Goal: Task Accomplishment & Management: Use online tool/utility

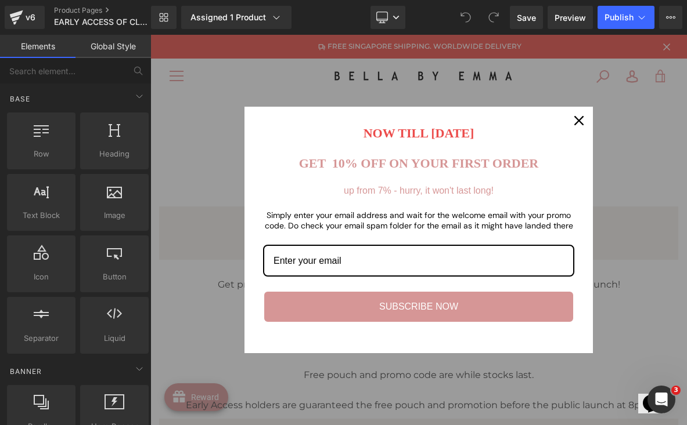
click at [576, 120] on icon "close icon" at bounding box center [578, 120] width 9 height 9
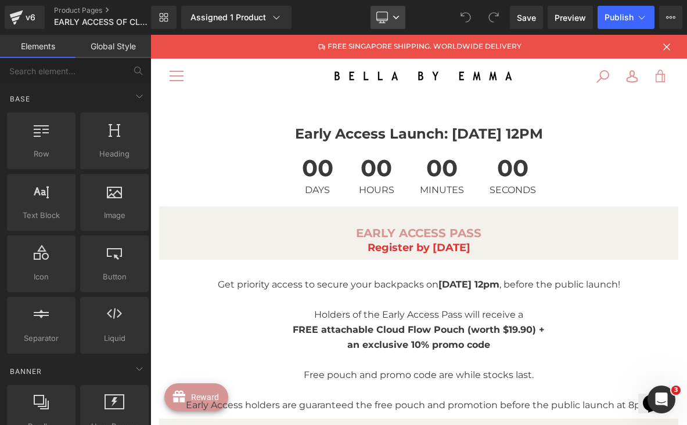
click at [386, 20] on icon at bounding box center [382, 16] width 11 height 9
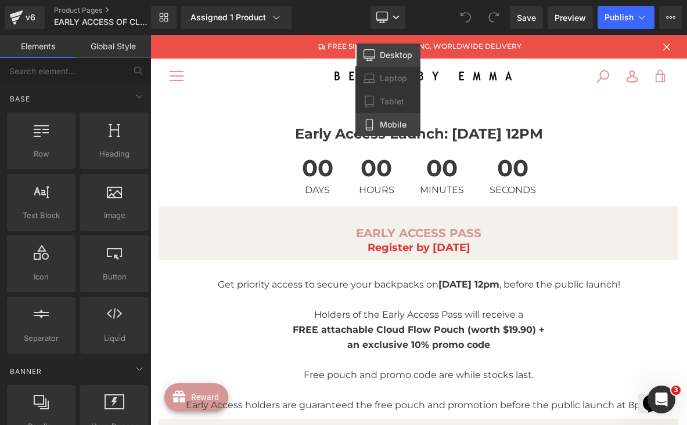
drag, startPoint x: 389, startPoint y: 127, endPoint x: 239, endPoint y: 92, distance: 154.2
click at [389, 127] on span "Mobile" at bounding box center [393, 125] width 27 height 10
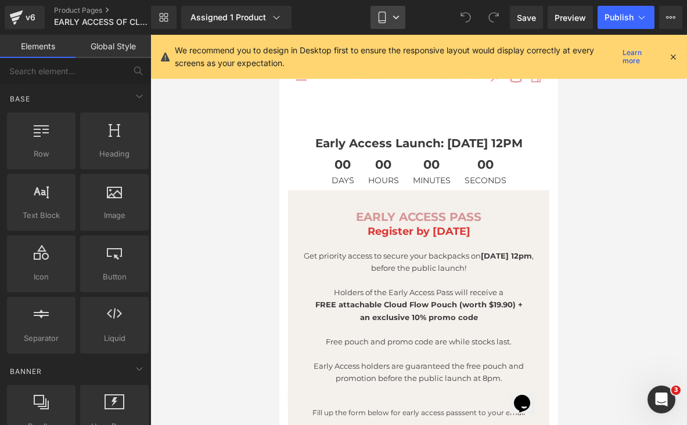
click at [374, 26] on link "Mobile" at bounding box center [387, 17] width 35 height 23
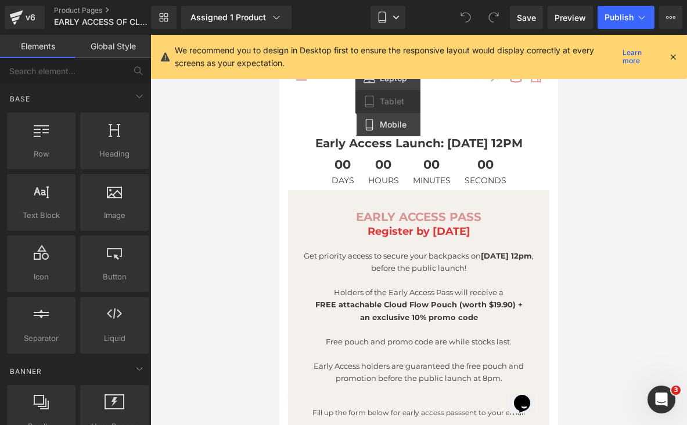
click at [378, 80] on link "Laptop" at bounding box center [387, 78] width 65 height 23
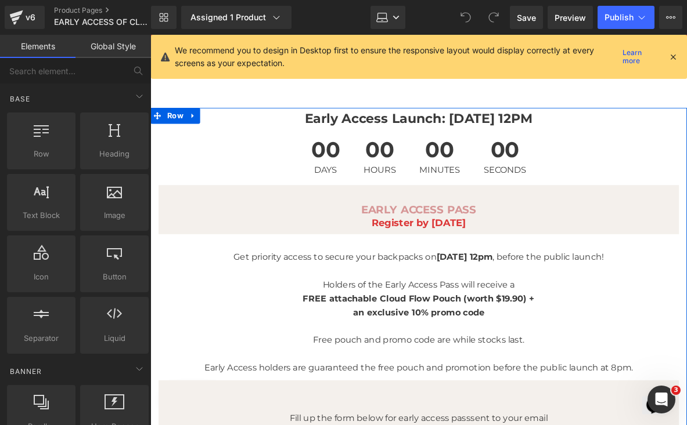
scroll to position [2, 0]
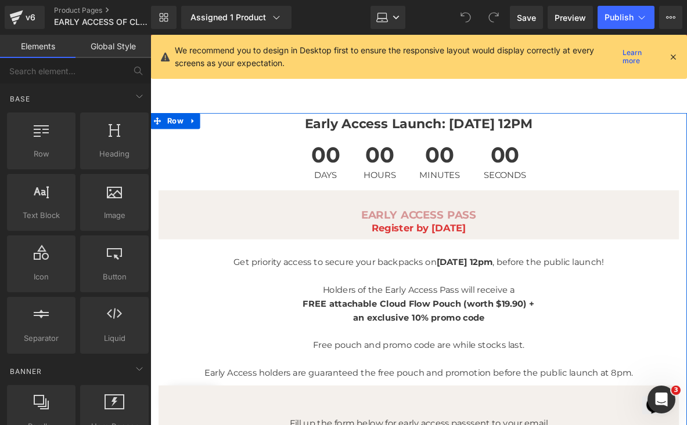
click at [155, 361] on div "Early Access Launch: 16 Sep, 12PM Text Block 00 Days 00 Hours 00 Minutes 00 Sec…" at bounding box center [441, 420] width 583 height 601
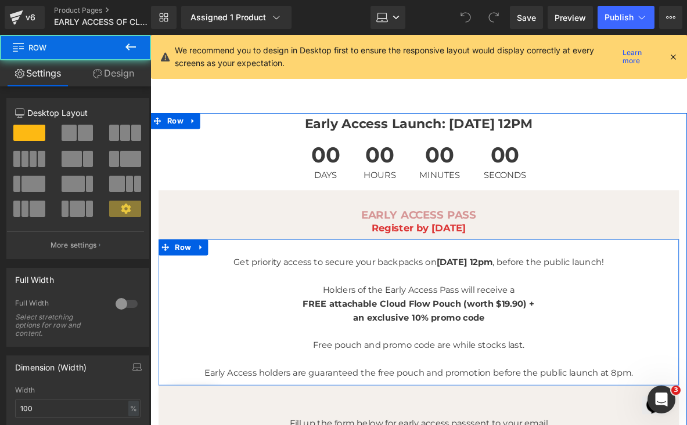
click at [160, 359] on div at bounding box center [160, 337] width 3 height 159
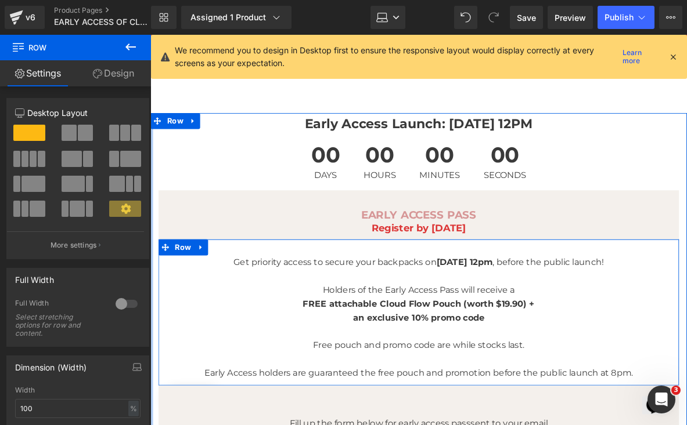
click at [111, 71] on link "Design" at bounding box center [112, 73] width 75 height 26
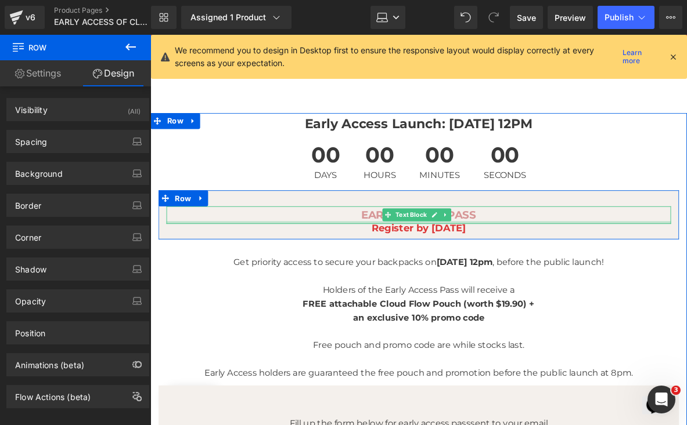
click at [216, 240] on div at bounding box center [442, 239] width 549 height 3
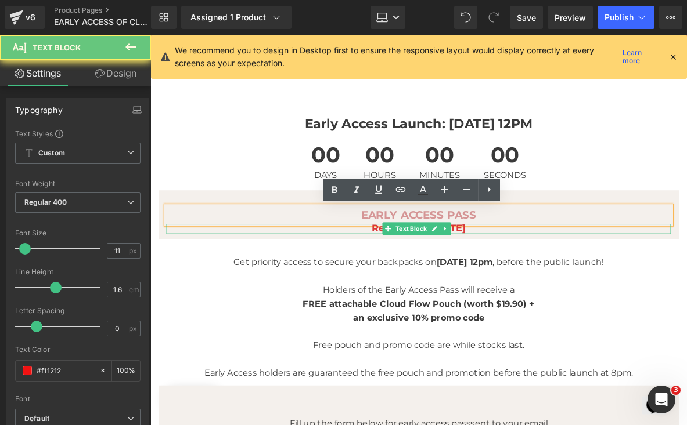
click at [215, 248] on div "Register by 15 Sep Text Block" at bounding box center [442, 247] width 549 height 12
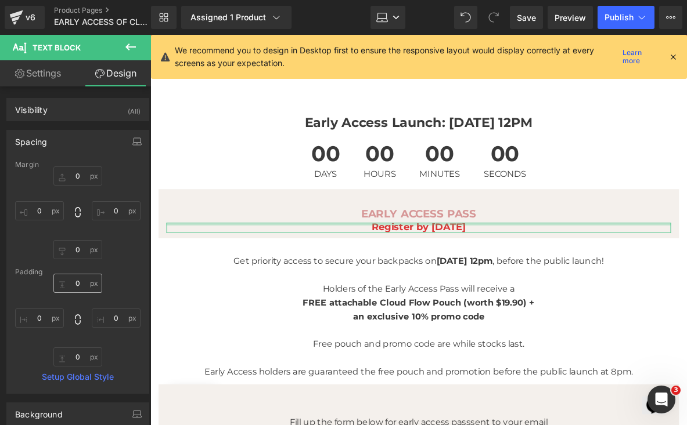
scroll to position [95, 0]
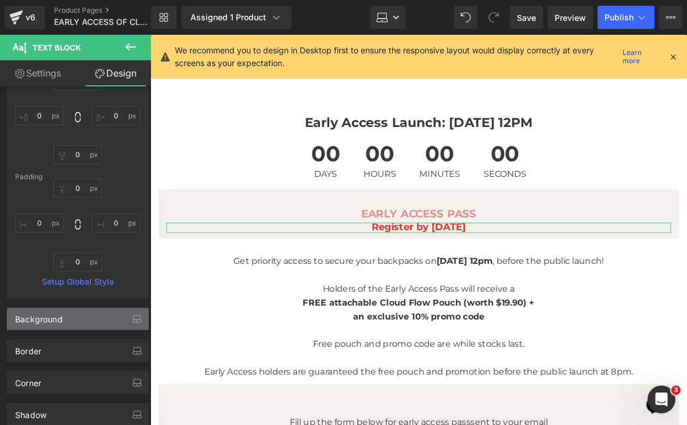
click at [78, 316] on div "Background" at bounding box center [78, 319] width 142 height 22
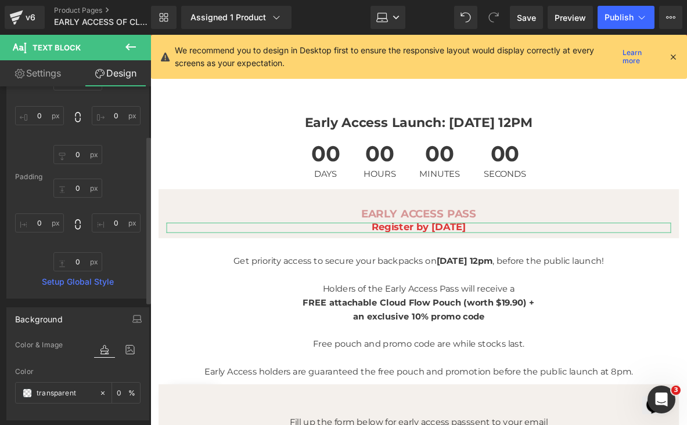
scroll to position [168, 0]
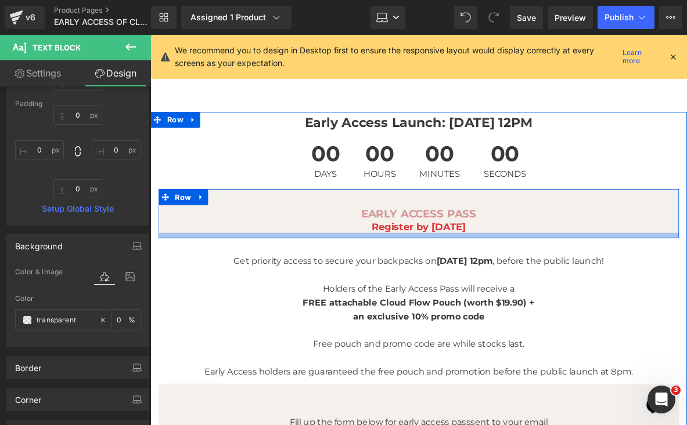
click at [164, 251] on div at bounding box center [442, 254] width 566 height 6
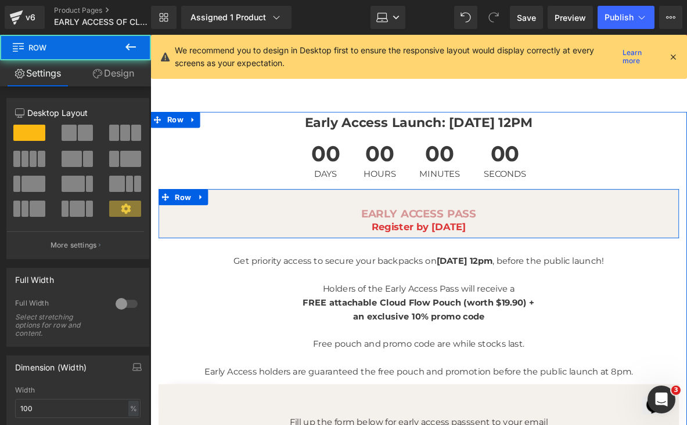
click at [167, 236] on div "EARLY ACCESS PASS Text Block Register by 15 Sep Text Block" at bounding box center [442, 236] width 566 height 30
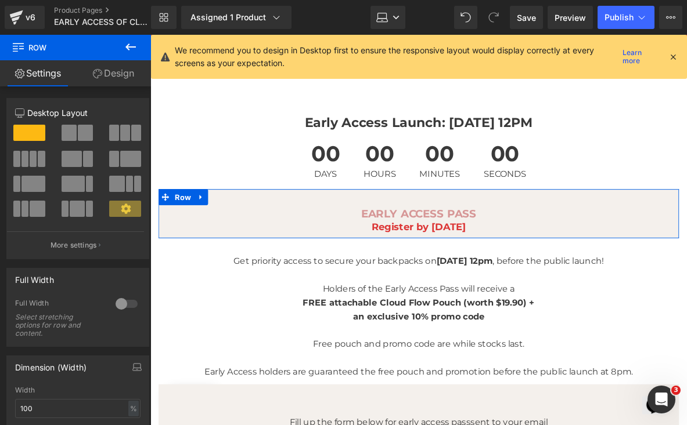
click at [120, 80] on link "Design" at bounding box center [112, 73] width 75 height 26
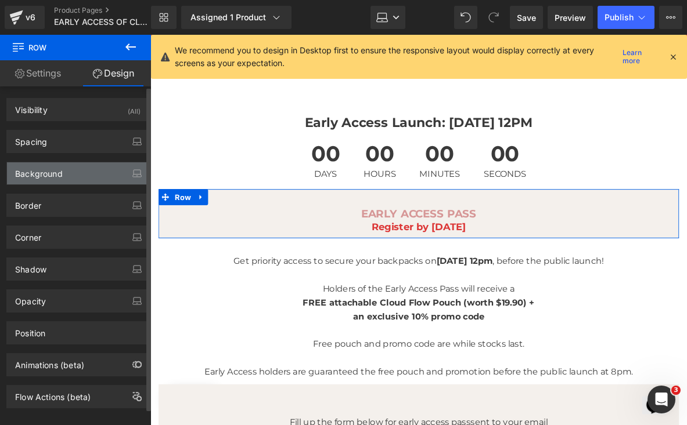
click at [63, 175] on div "Background" at bounding box center [78, 174] width 142 height 22
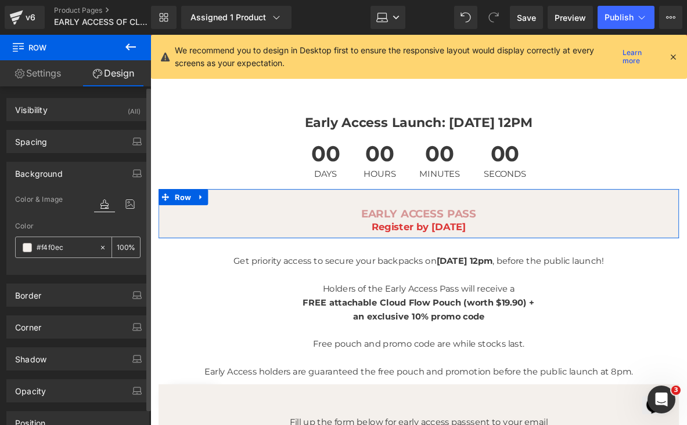
click at [57, 246] on input "#f4f0ec" at bounding box center [65, 247] width 57 height 13
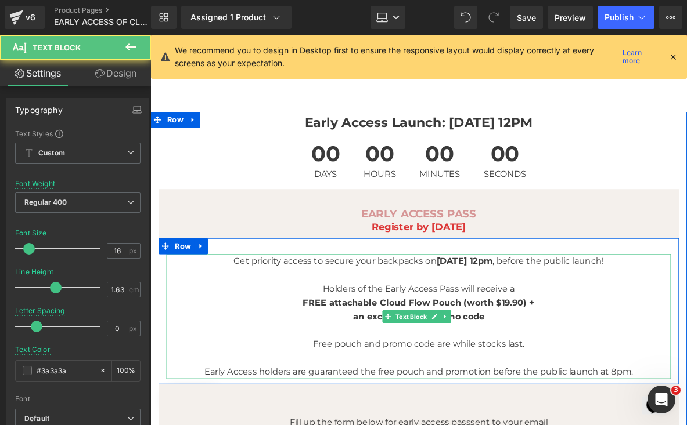
click at [176, 325] on p "FREE attachable Cloud Flow Pouch (worth $19.90) +" at bounding box center [442, 326] width 549 height 15
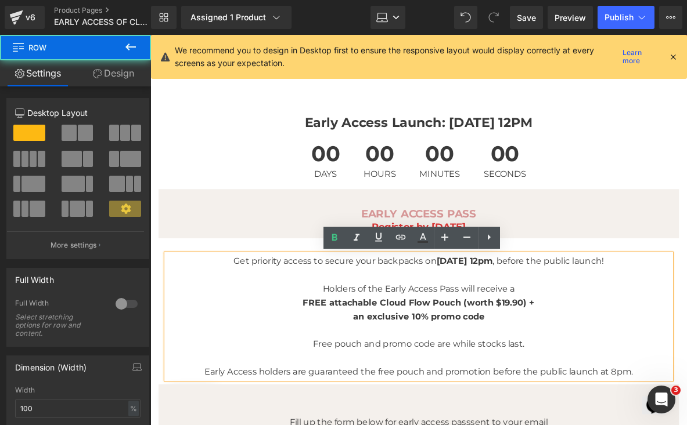
click at [160, 324] on div "Get priority access to secure your backpacks on 16 Sep 12pm , before the public…" at bounding box center [442, 342] width 566 height 136
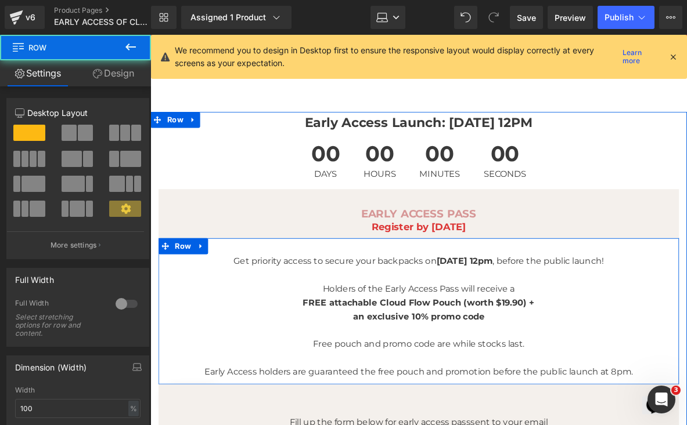
click at [164, 324] on div "Get priority access to secure your backpacks on 16 Sep 12pm , before the public…" at bounding box center [442, 342] width 566 height 136
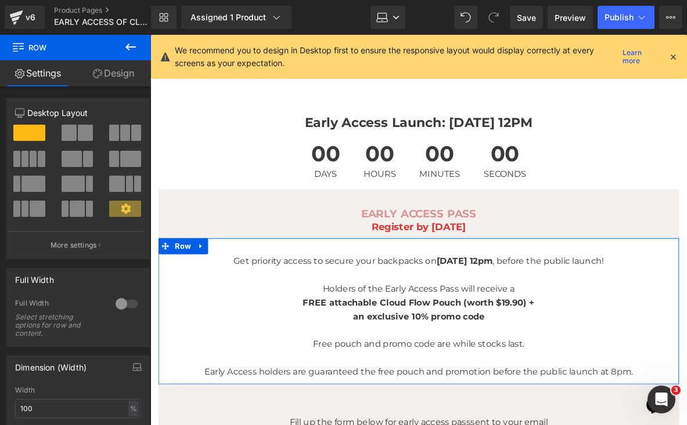
click at [108, 71] on link "Design" at bounding box center [112, 73] width 75 height 26
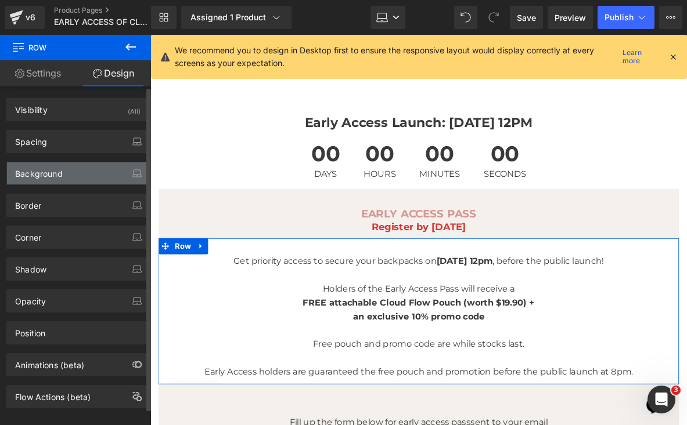
click at [51, 176] on div "Background" at bounding box center [39, 171] width 48 height 16
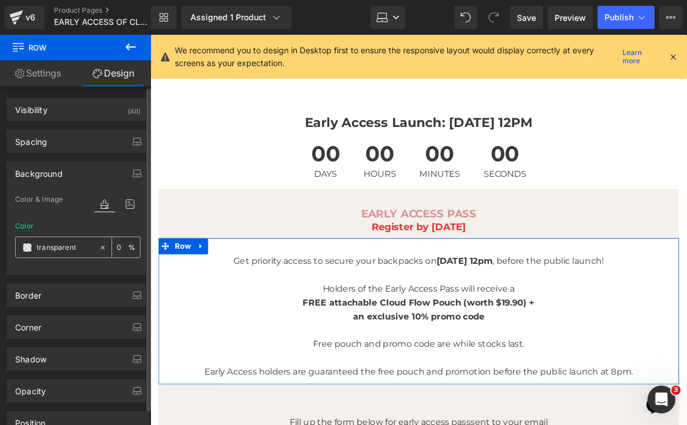
click at [55, 251] on input "transparent" at bounding box center [65, 247] width 57 height 13
paste input "#f4f0ec"
type input "#f4f0ec"
type input "100"
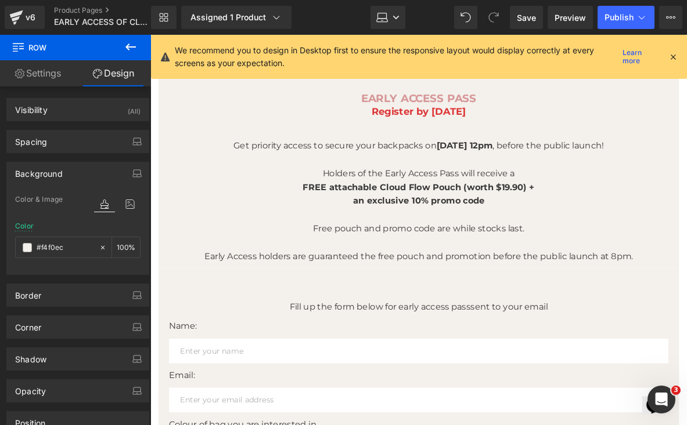
scroll to position [132, 0]
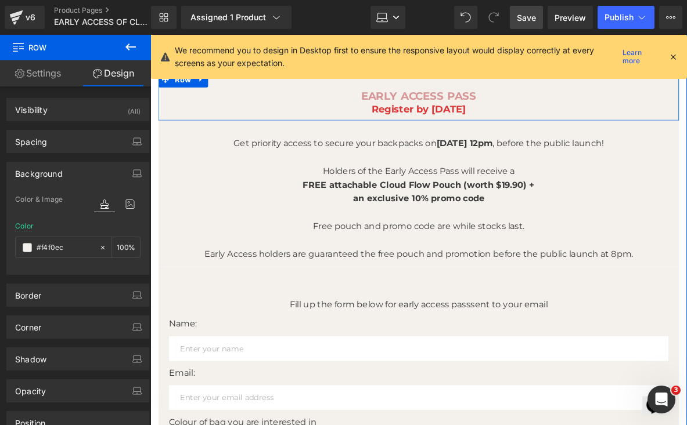
type input "#f4f0ec"
click at [529, 24] on link "Save" at bounding box center [526, 17] width 33 height 23
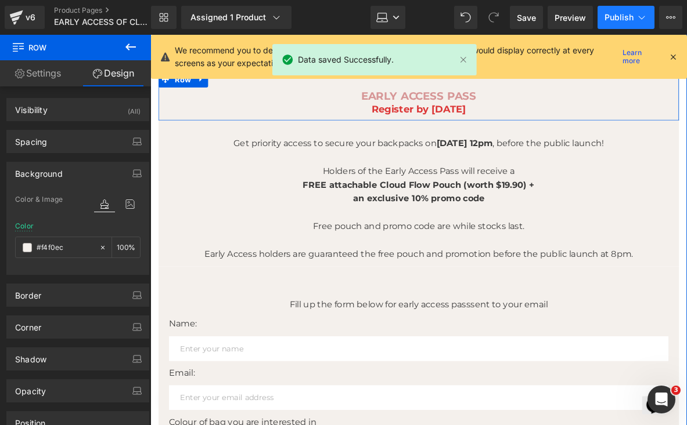
click at [617, 16] on span "Publish" at bounding box center [618, 17] width 29 height 9
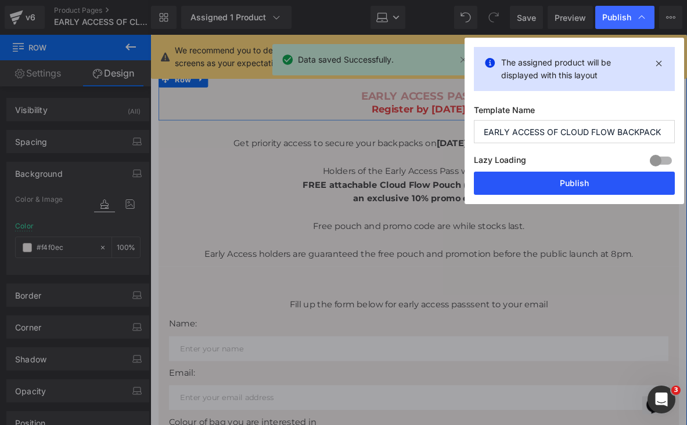
click at [572, 186] on button "Publish" at bounding box center [574, 183] width 201 height 23
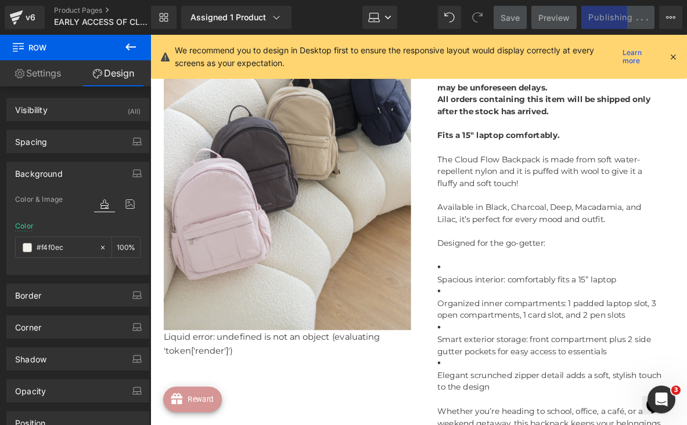
scroll to position [823, 0]
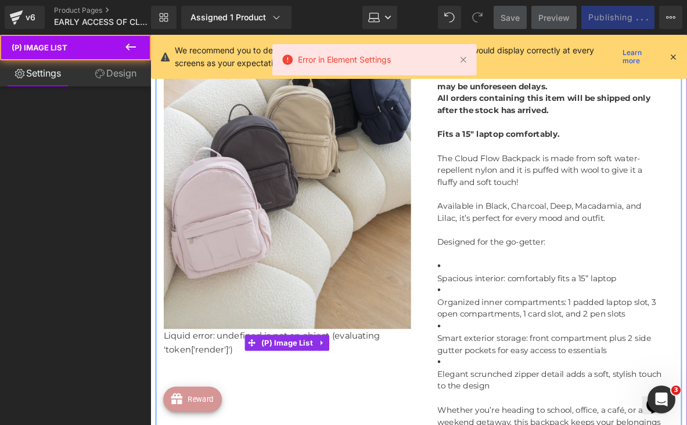
click at [369, 362] on div "Liquid error: undefined is not an object (evaluating 'token['render']') (P) Ima…" at bounding box center [299, 370] width 269 height 30
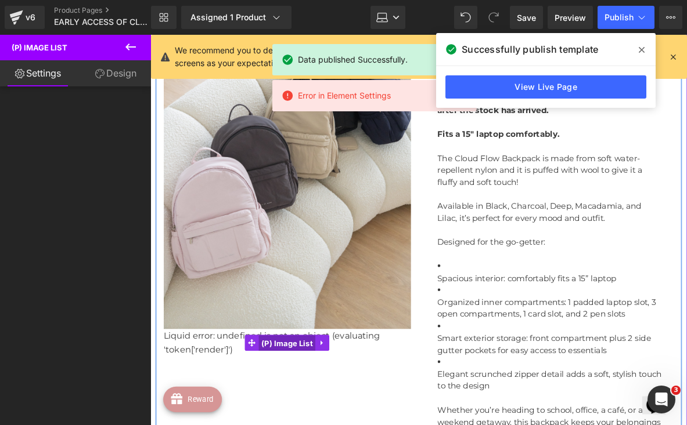
click at [317, 365] on span "(P) Image List" at bounding box center [299, 370] width 62 height 17
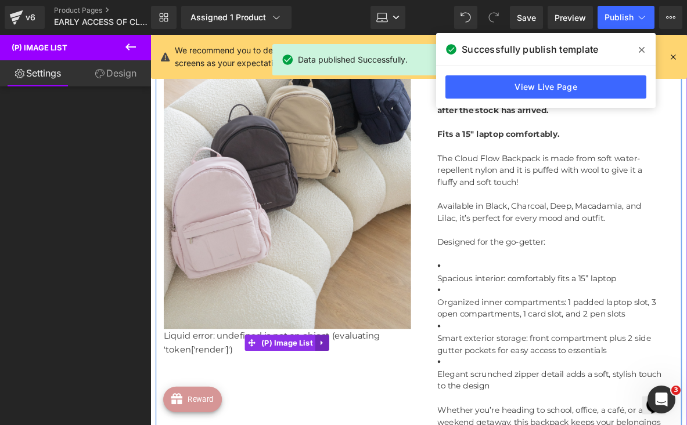
click at [338, 366] on icon at bounding box center [337, 370] width 8 height 9
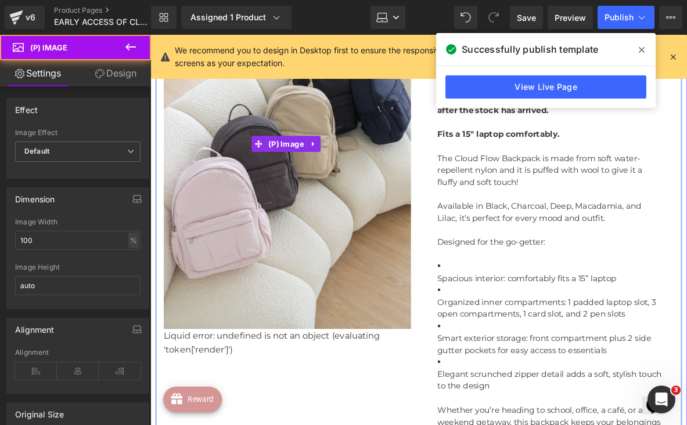
click at [317, 314] on img at bounding box center [299, 154] width 269 height 403
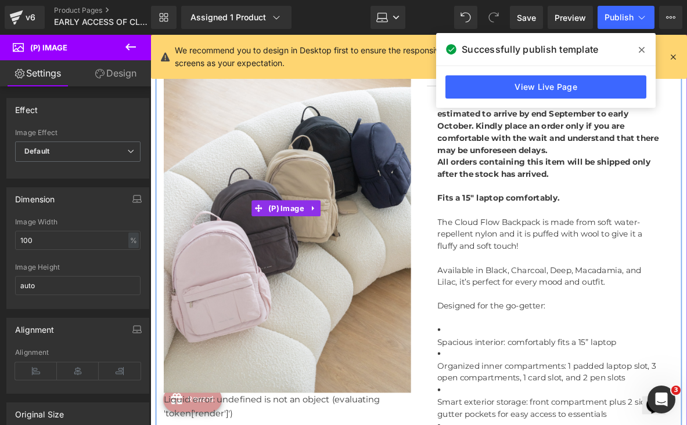
scroll to position [750, 0]
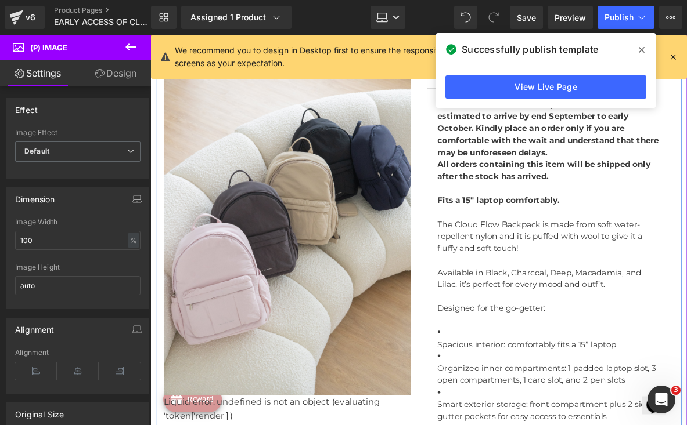
click at [645, 49] on span at bounding box center [641, 50] width 19 height 19
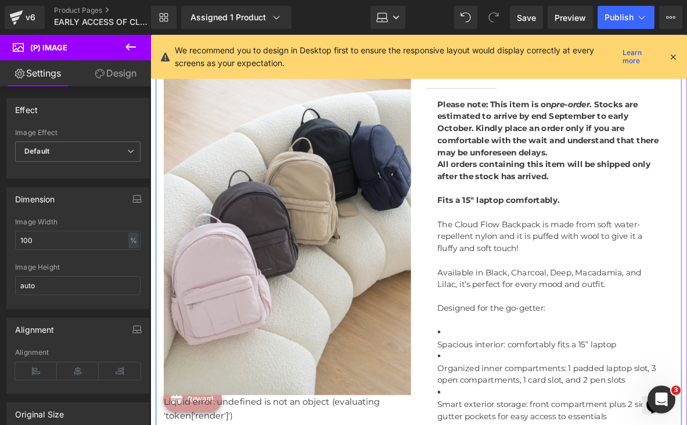
click at [673, 57] on icon at bounding box center [673, 57] width 10 height 10
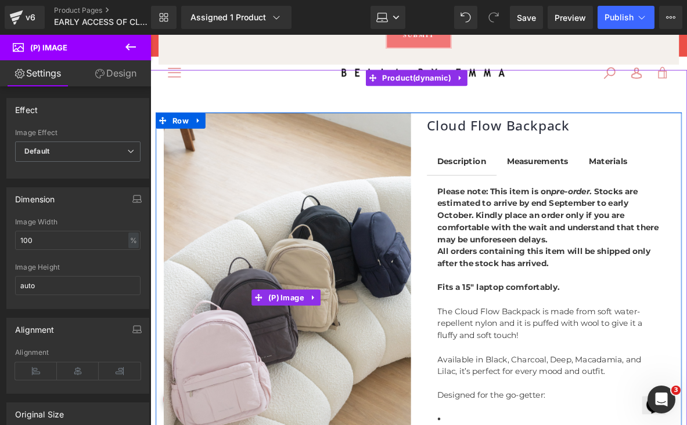
scroll to position [652, 0]
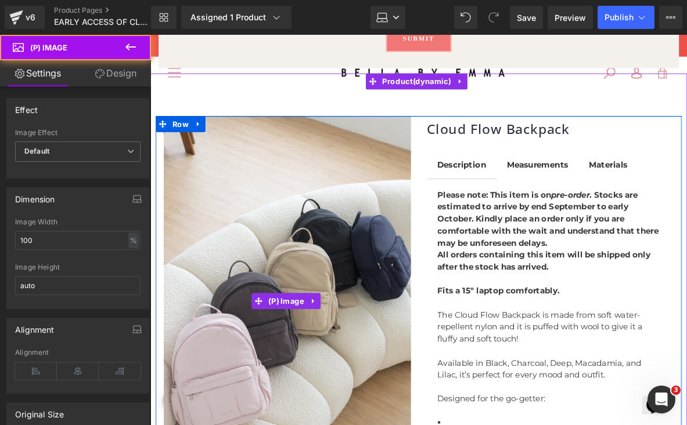
click at [296, 225] on img at bounding box center [299, 324] width 269 height 403
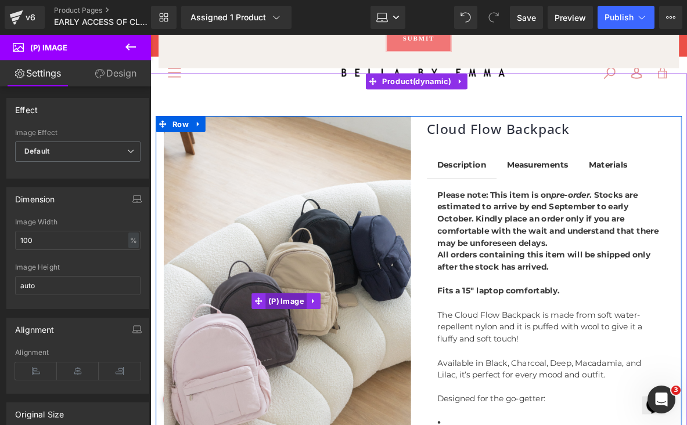
click at [301, 324] on span "(P) Image" at bounding box center [298, 324] width 45 height 17
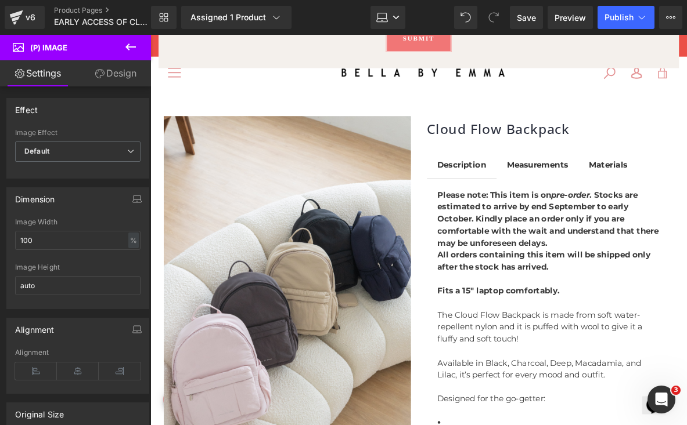
click at [126, 39] on button at bounding box center [130, 48] width 41 height 26
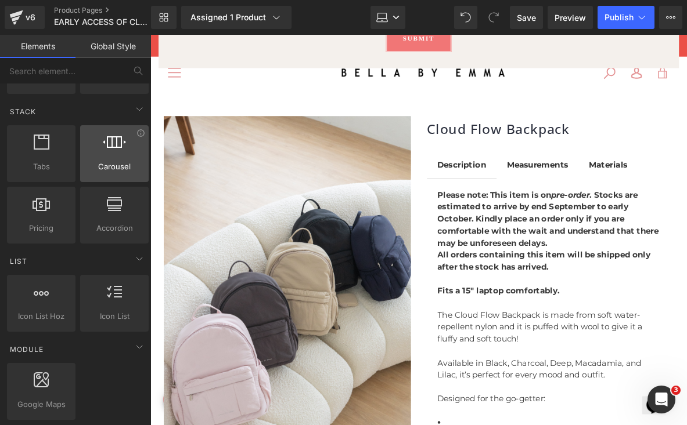
scroll to position [349, 0]
click at [99, 148] on div at bounding box center [115, 147] width 62 height 26
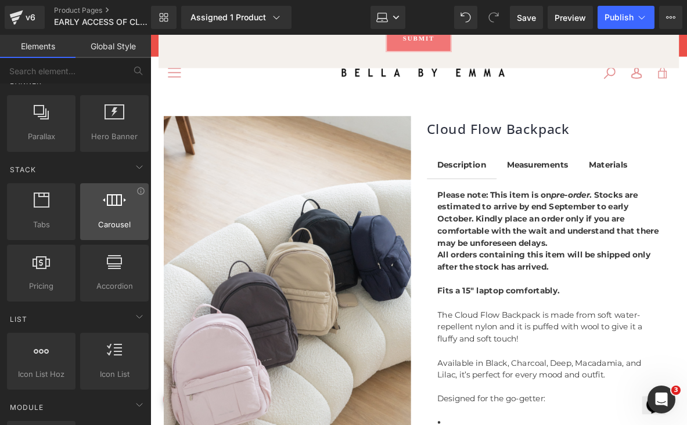
scroll to position [295, 0]
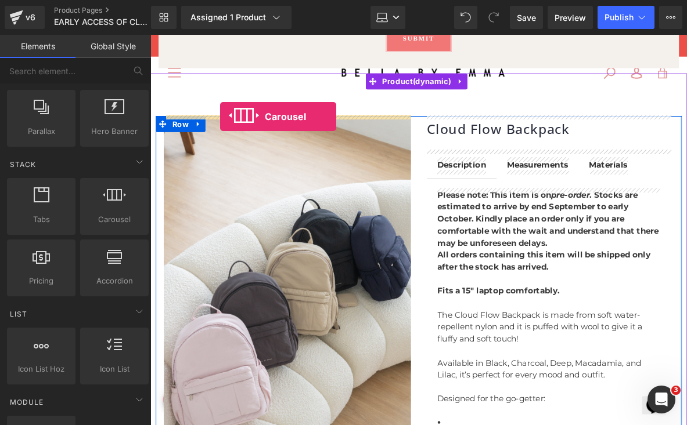
drag, startPoint x: 251, startPoint y: 250, endPoint x: 226, endPoint y: 124, distance: 128.3
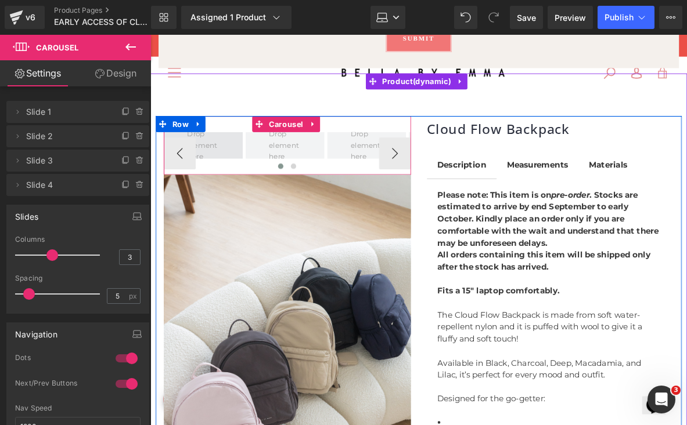
click at [221, 156] on span at bounding box center [207, 155] width 43 height 42
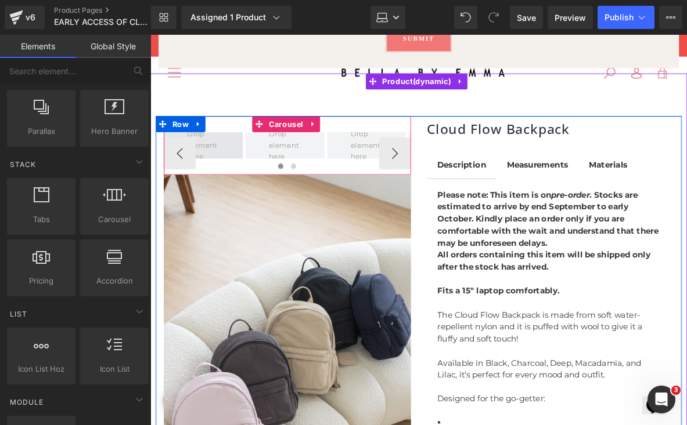
click at [220, 155] on span at bounding box center [207, 155] width 43 height 42
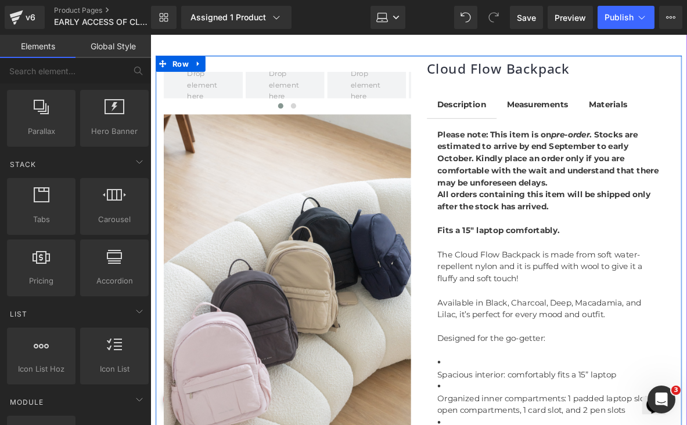
scroll to position [662, 0]
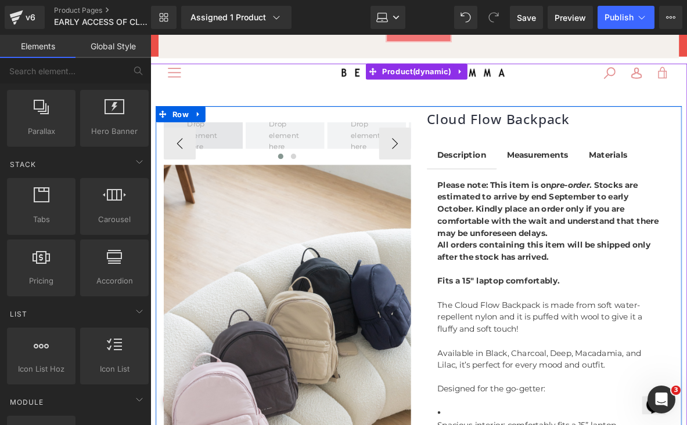
drag, startPoint x: 221, startPoint y: 144, endPoint x: 218, endPoint y: 152, distance: 7.9
click at [218, 152] on span at bounding box center [207, 144] width 43 height 42
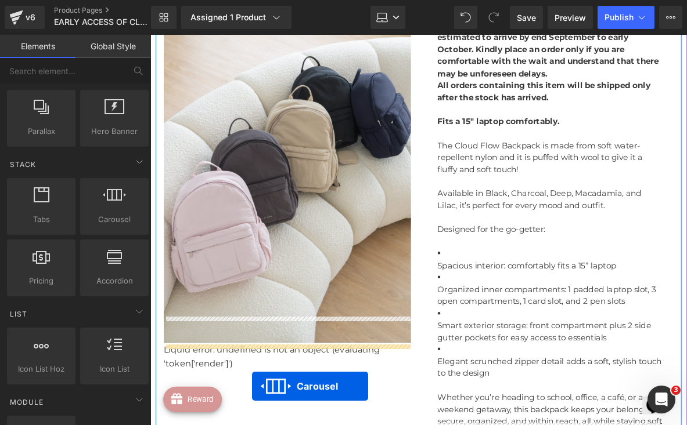
scroll to position [883, 0]
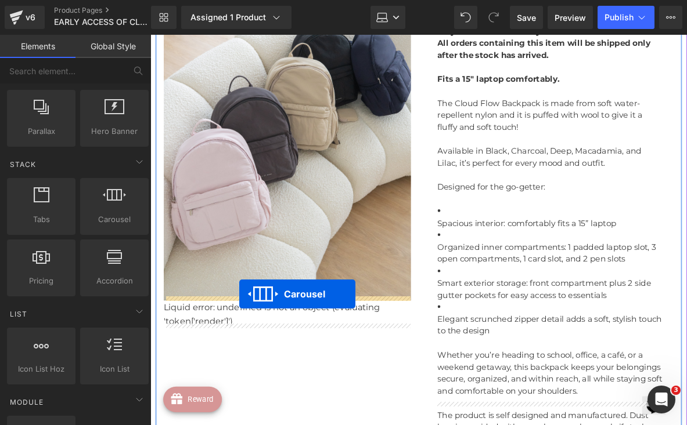
drag, startPoint x: 270, startPoint y: 118, endPoint x: 246, endPoint y: 317, distance: 199.9
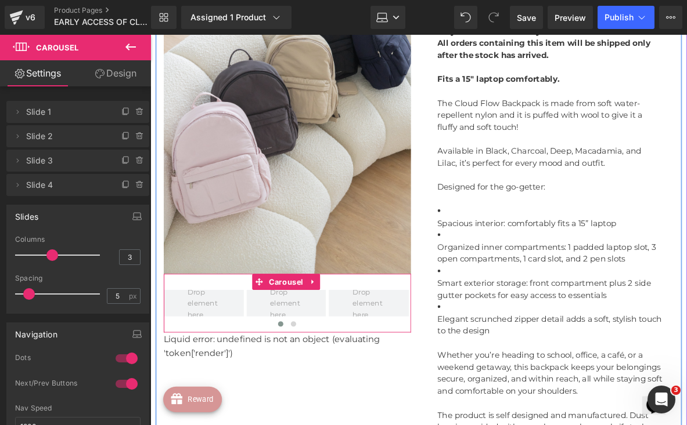
click at [246, 317] on span at bounding box center [208, 326] width 87 height 29
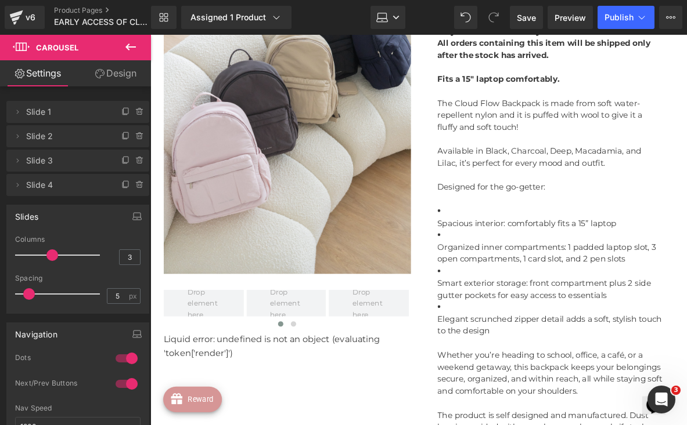
click at [131, 49] on icon at bounding box center [131, 47] width 14 height 14
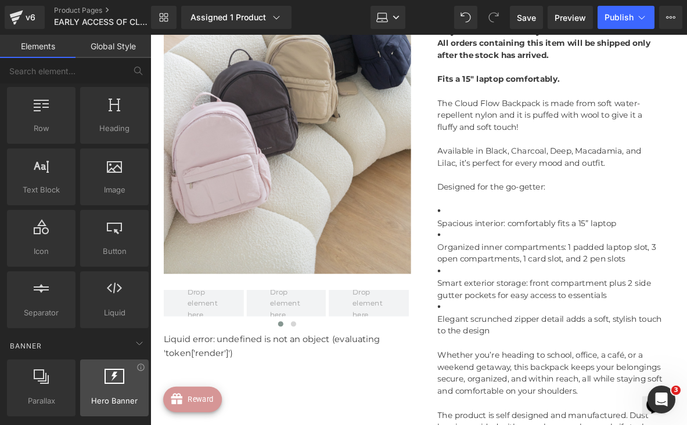
scroll to position [24, 0]
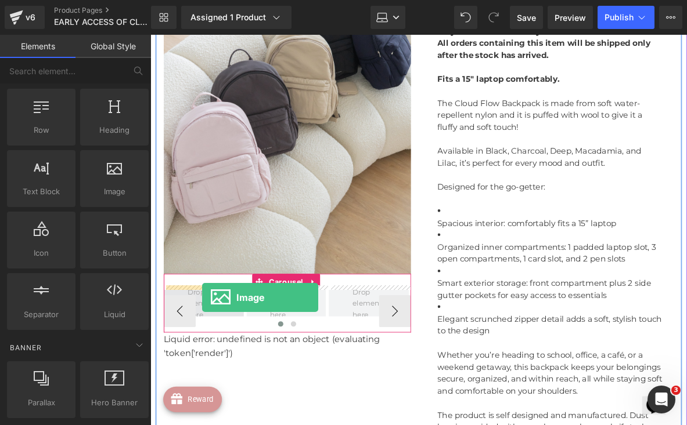
drag, startPoint x: 258, startPoint y: 204, endPoint x: 206, endPoint y: 320, distance: 127.1
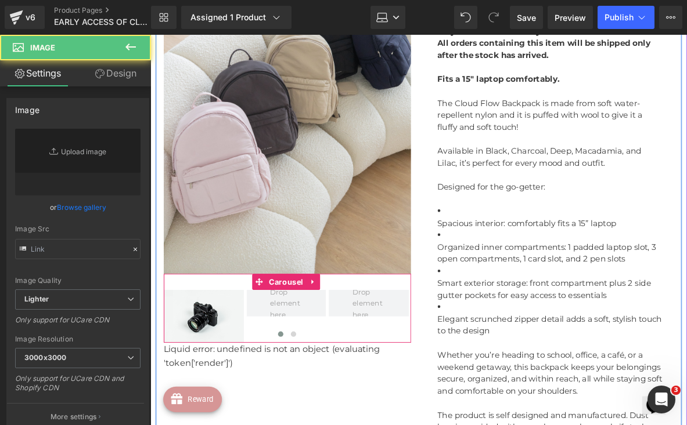
type input "//d1um8515vdn9kb.cloudfront.net/images/parallax.jpg"
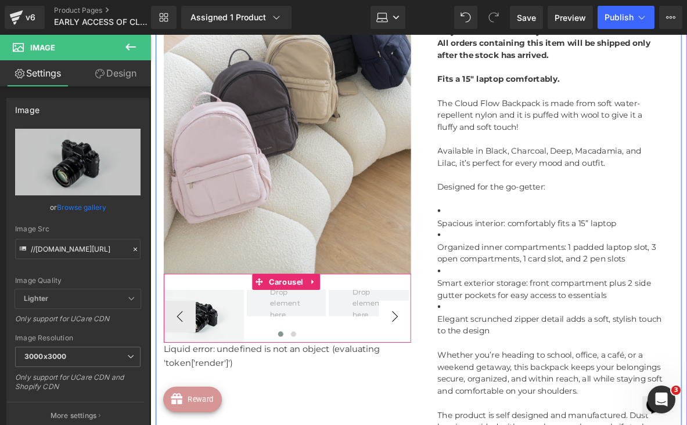
click at [408, 333] on button "›" at bounding box center [416, 341] width 35 height 35
click at [410, 336] on button "›" at bounding box center [416, 341] width 35 height 35
click at [181, 335] on button "‹" at bounding box center [182, 341] width 35 height 35
click at [331, 300] on icon at bounding box center [327, 304] width 8 height 9
click at [336, 300] on icon at bounding box center [334, 304] width 8 height 8
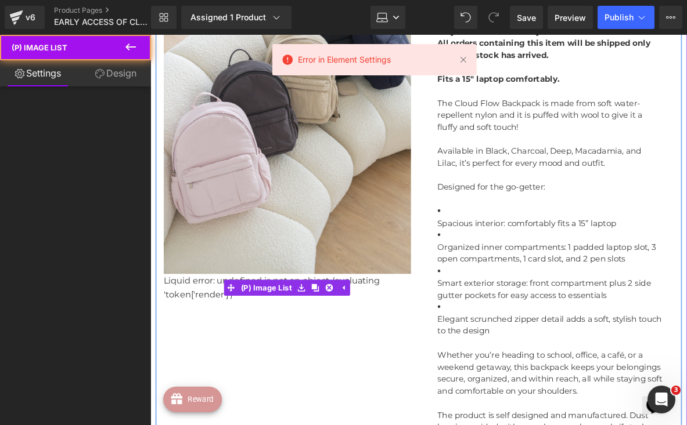
click at [227, 318] on div "Liquid error: undefined is not an object (evaluating 'token['render']') (P) Ima…" at bounding box center [299, 310] width 269 height 30
click at [216, 310] on div "Liquid error: undefined is not an object (evaluating 'token['render']') (P) Ima…" at bounding box center [299, 310] width 269 height 30
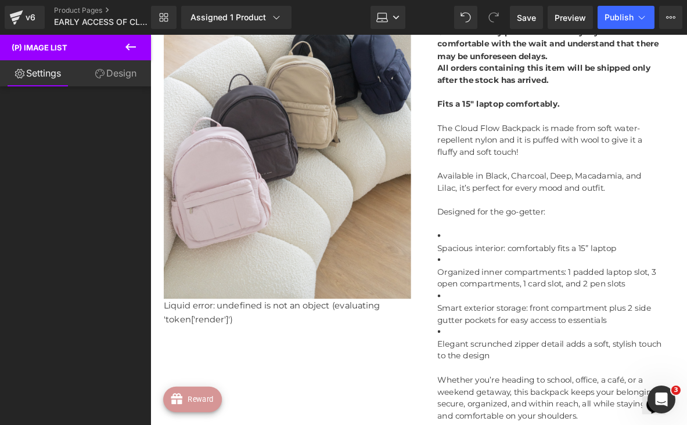
scroll to position [867, 0]
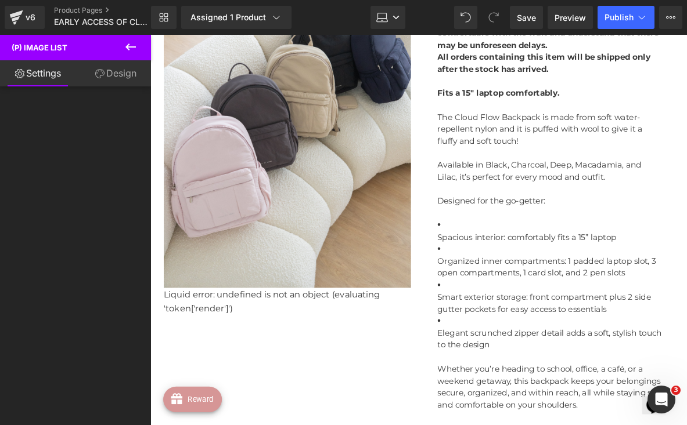
click at [128, 42] on icon at bounding box center [131, 47] width 14 height 14
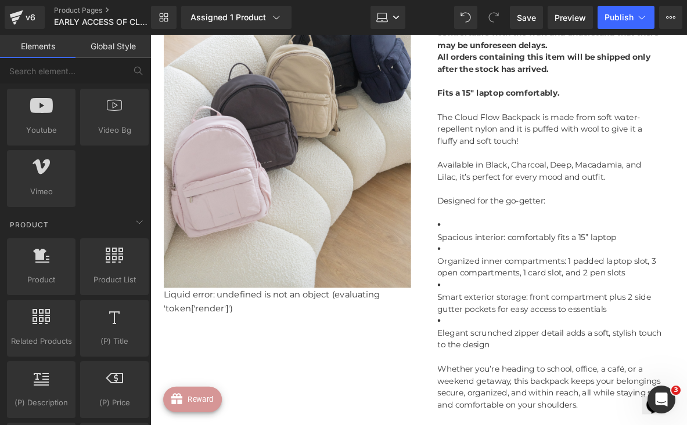
scroll to position [807, 0]
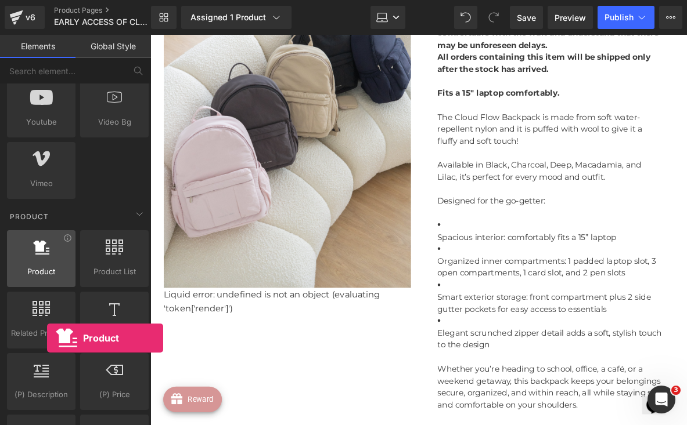
drag, startPoint x: 33, startPoint y: 270, endPoint x: 46, endPoint y: 269, distance: 13.4
click at [46, 269] on span "Product" at bounding box center [41, 272] width 62 height 12
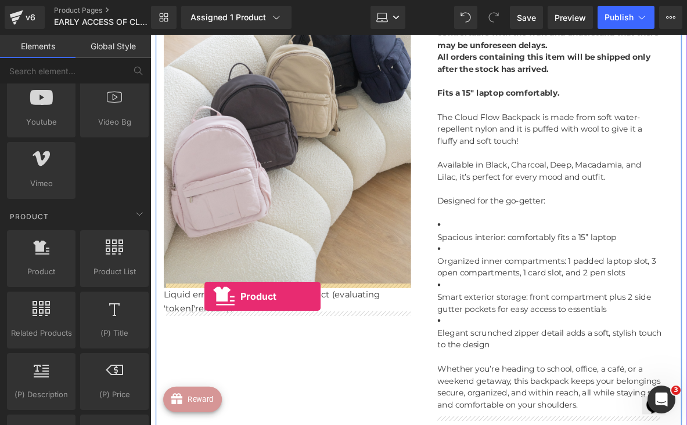
drag, startPoint x: 200, startPoint y: 301, endPoint x: 208, endPoint y: 318, distance: 19.2
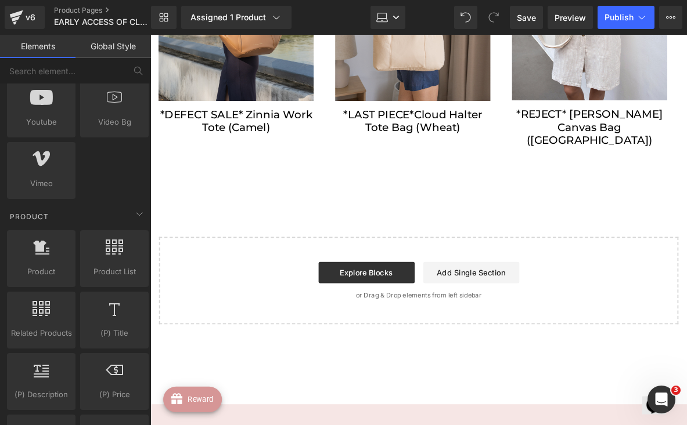
scroll to position [1722, 0]
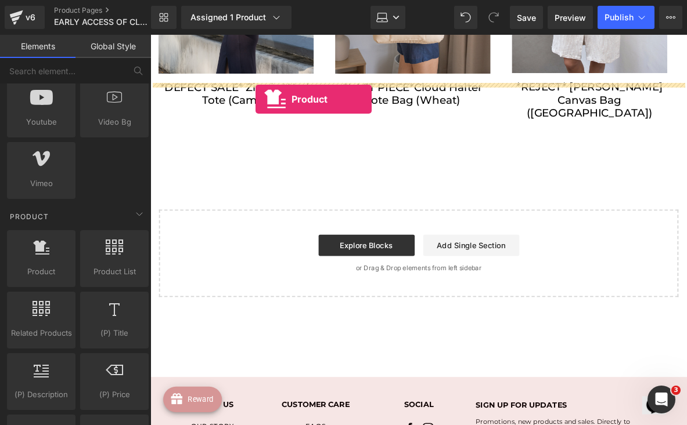
drag, startPoint x: 171, startPoint y: 309, endPoint x: 265, endPoint y: 105, distance: 224.2
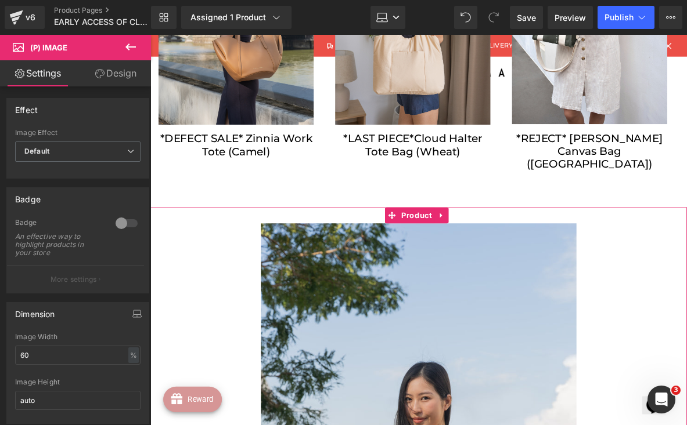
scroll to position [1654, 0]
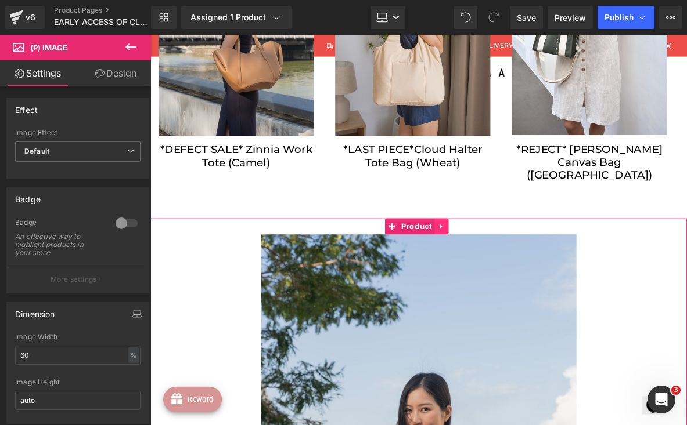
click at [467, 241] on icon at bounding box center [466, 243] width 2 height 5
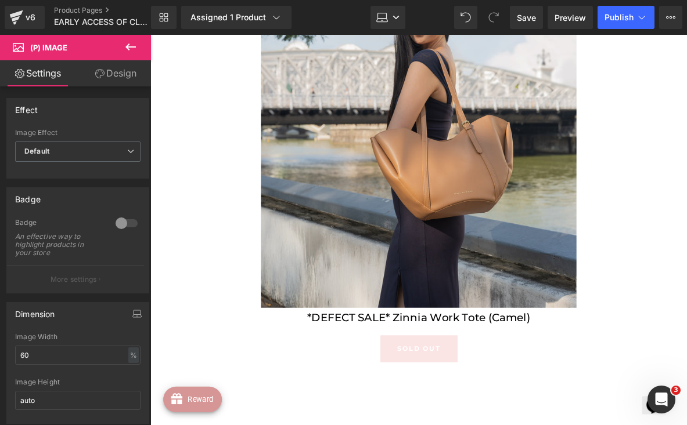
scroll to position [2141, 0]
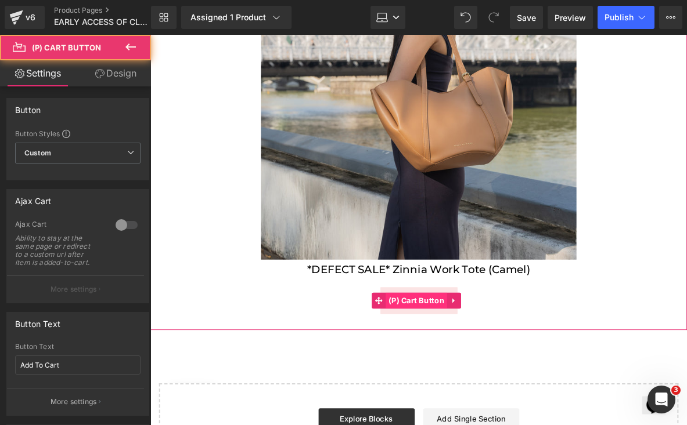
click at [452, 310] on div "Sold Out (P) Cart Button" at bounding box center [442, 324] width 572 height 29
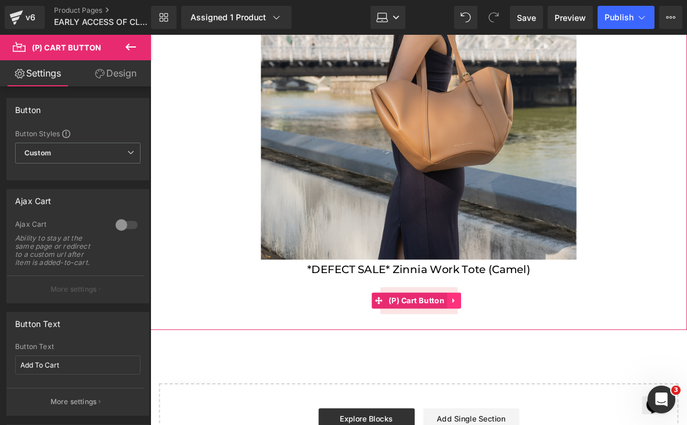
click at [484, 320] on icon at bounding box center [481, 324] width 8 height 9
click at [487, 320] on icon at bounding box center [488, 324] width 8 height 8
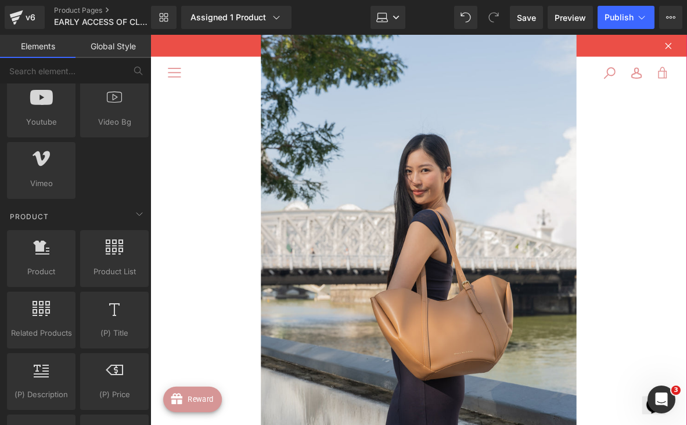
scroll to position [1831, 0]
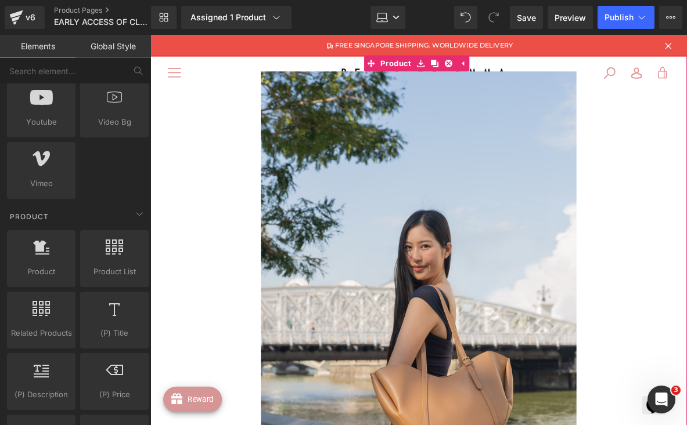
click at [486, 241] on img at bounding box center [441, 332] width 343 height 514
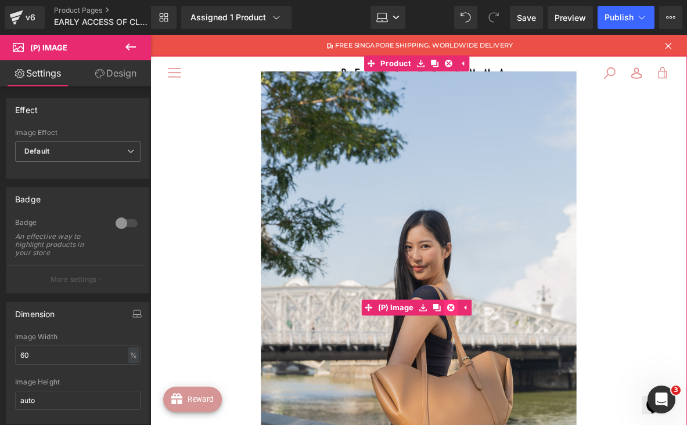
click at [472, 323] on link at bounding box center [477, 331] width 15 height 17
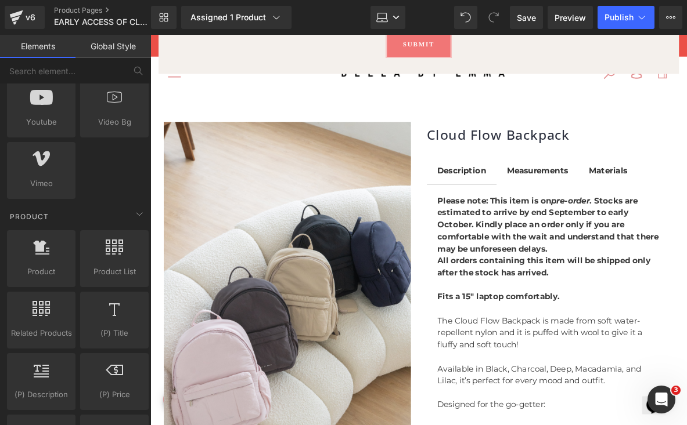
scroll to position [643, 0]
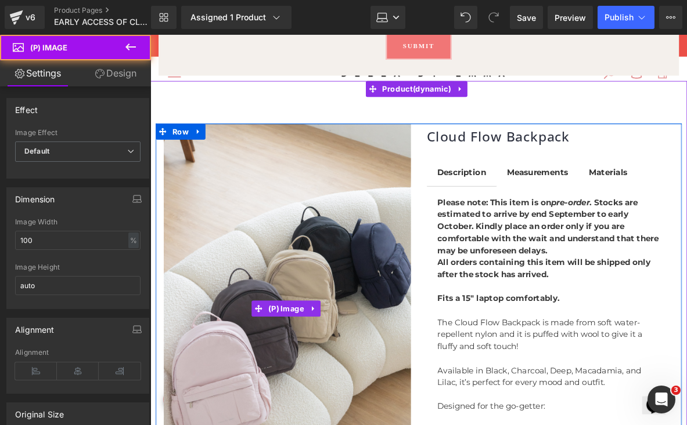
click at [400, 255] on img at bounding box center [299, 333] width 269 height 403
click at [359, 259] on img at bounding box center [299, 333] width 269 height 403
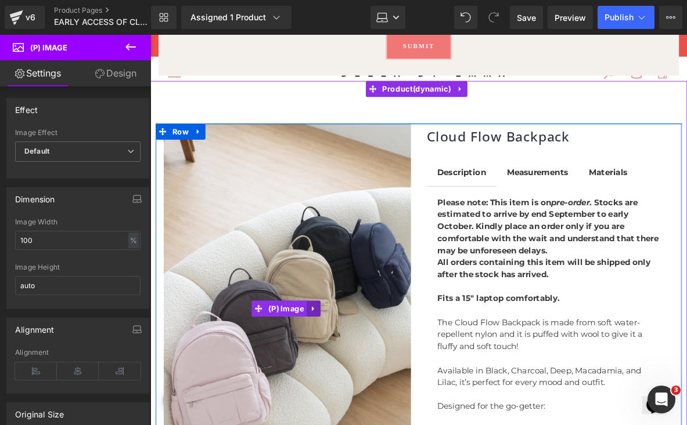
click at [329, 331] on icon at bounding box center [328, 333] width 8 height 9
click at [336, 330] on icon at bounding box center [335, 333] width 8 height 9
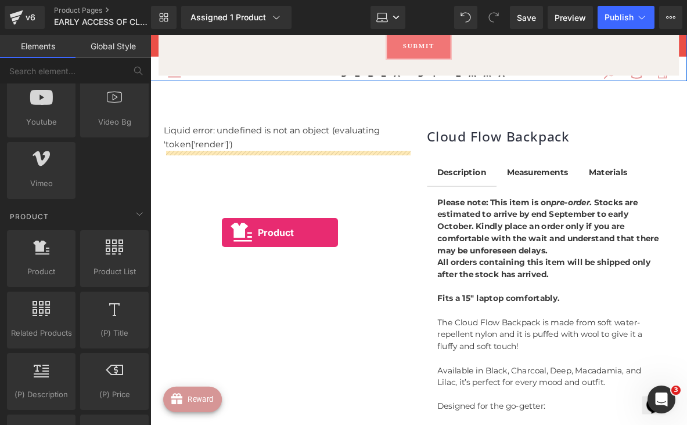
drag, startPoint x: 183, startPoint y: 300, endPoint x: 226, endPoint y: 247, distance: 68.5
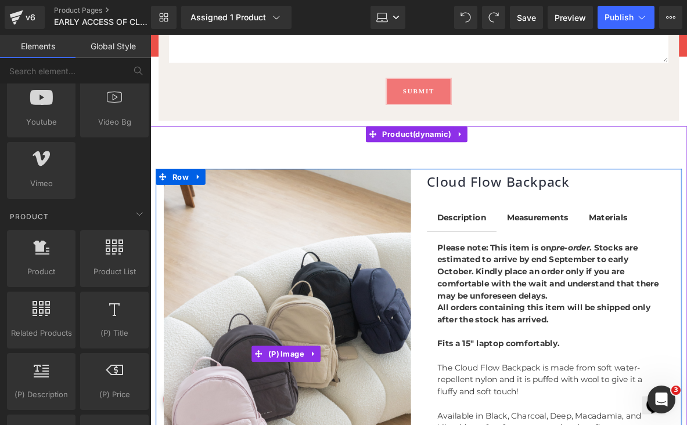
scroll to position [585, 0]
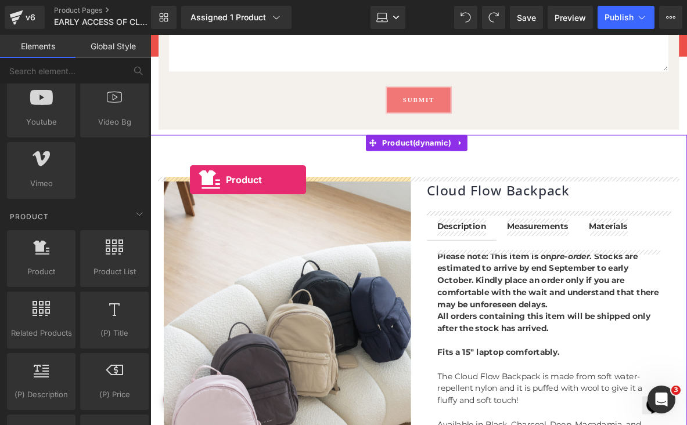
drag, startPoint x: 191, startPoint y: 291, endPoint x: 193, endPoint y: 193, distance: 98.7
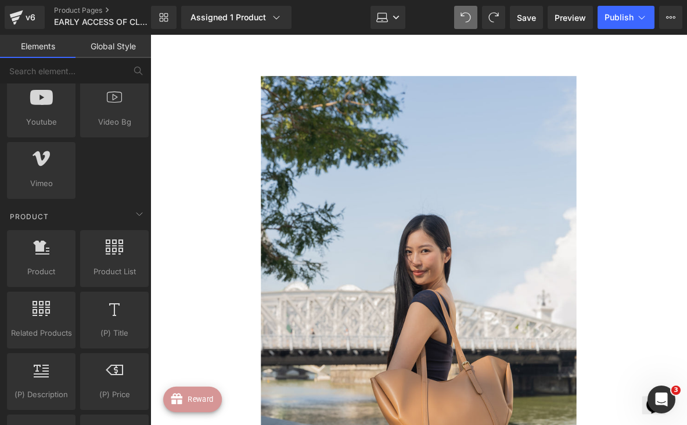
scroll to position [1884, 0]
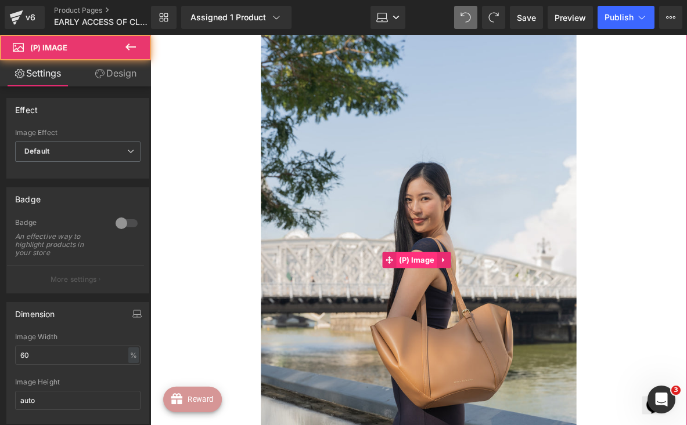
click at [443, 196] on div "Sale Off (P) Image" at bounding box center [442, 280] width 572 height 514
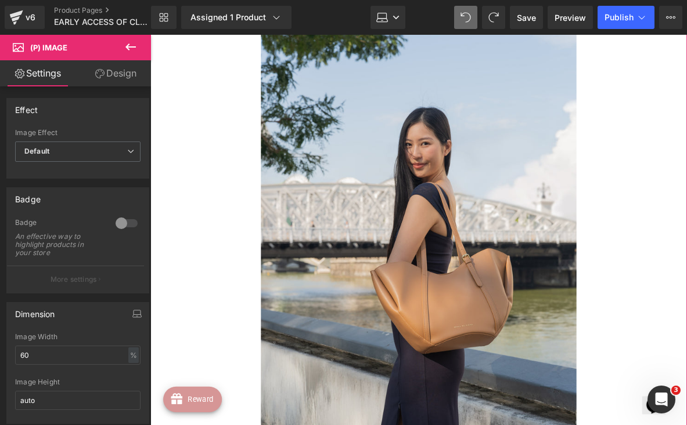
scroll to position [1846, 0]
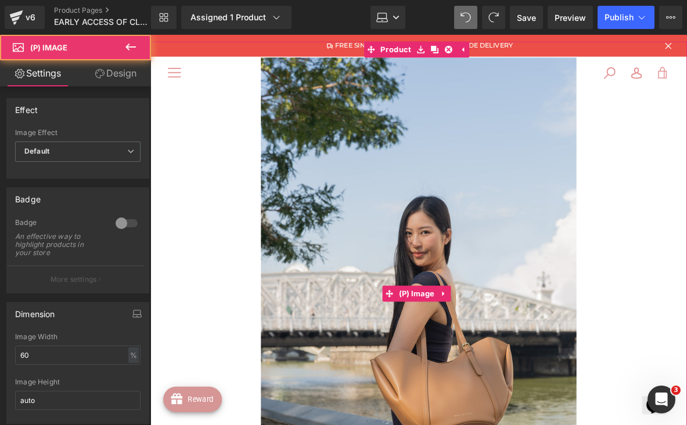
click at [461, 196] on img at bounding box center [441, 317] width 343 height 514
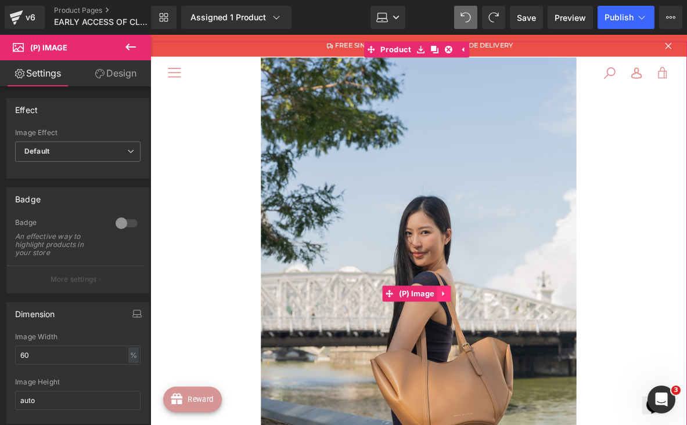
click at [469, 315] on icon at bounding box center [469, 317] width 2 height 5
click at [479, 313] on icon at bounding box center [477, 317] width 8 height 8
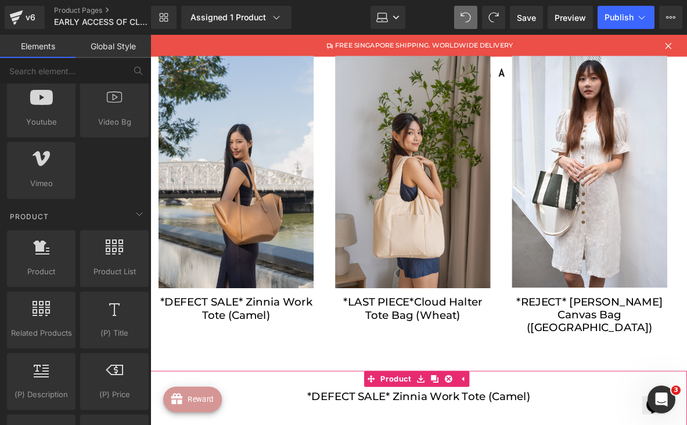
scroll to position [1501, 0]
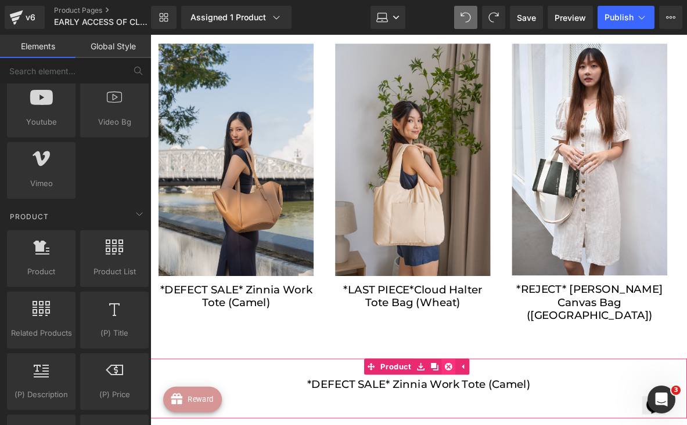
click at [472, 392] on icon at bounding box center [474, 396] width 8 height 8
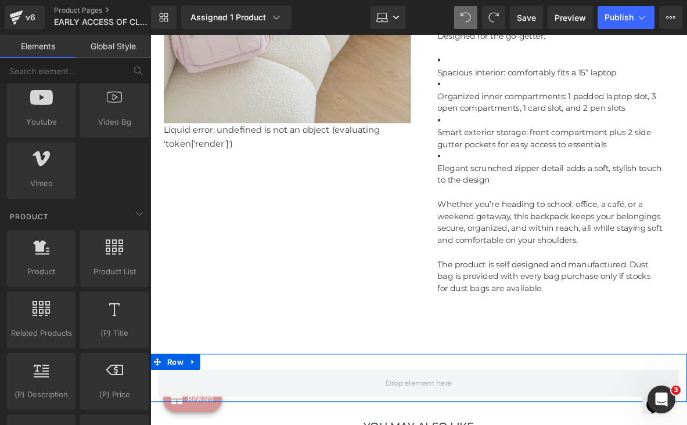
scroll to position [1062, 0]
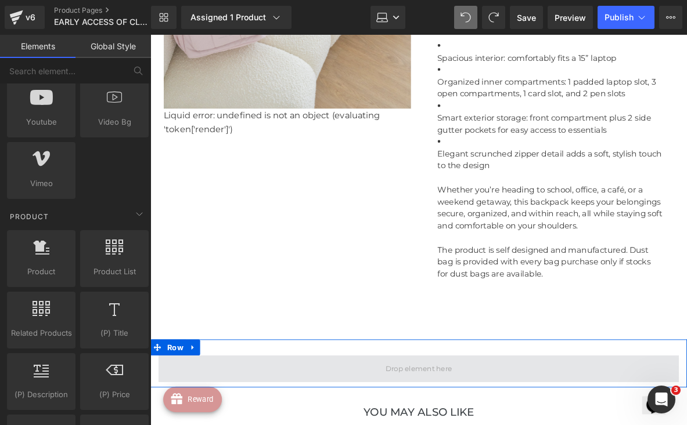
click at [438, 389] on span at bounding box center [442, 398] width 81 height 18
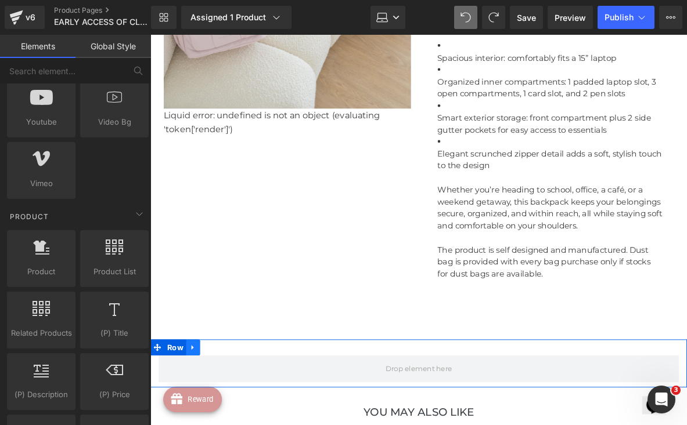
click at [199, 371] on icon at bounding box center [197, 375] width 8 height 9
click at [230, 371] on icon at bounding box center [227, 375] width 8 height 8
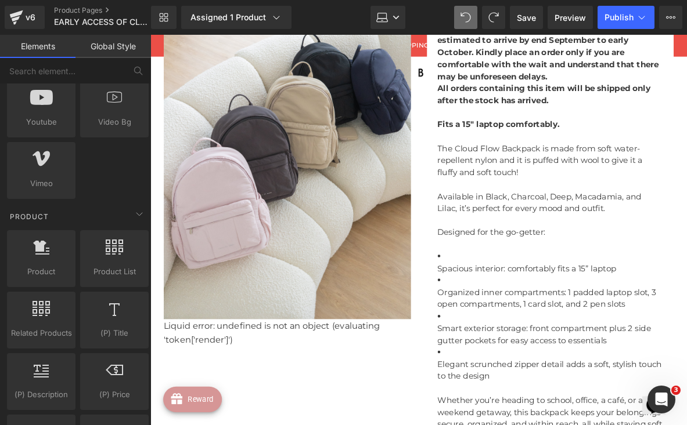
scroll to position [828, 0]
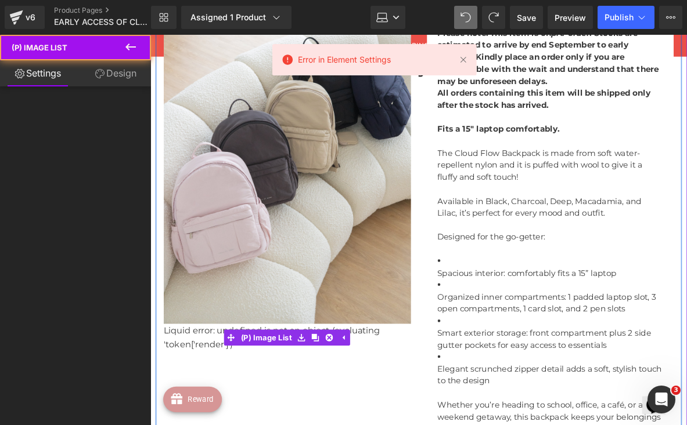
click at [224, 362] on div "Liquid error: undefined is not an object (evaluating 'token['render']') (P) Ima…" at bounding box center [299, 364] width 269 height 30
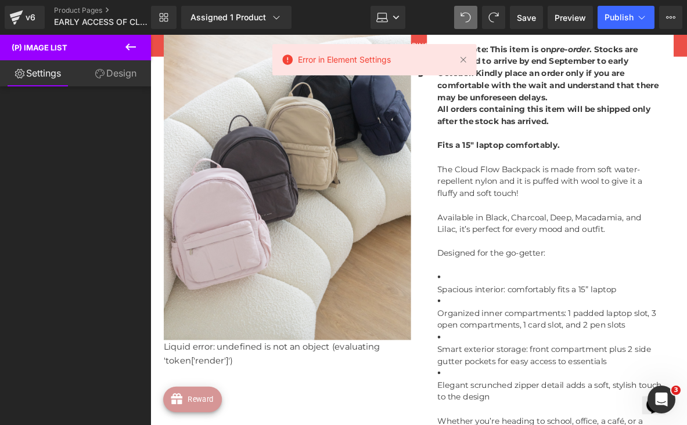
scroll to position [590, 0]
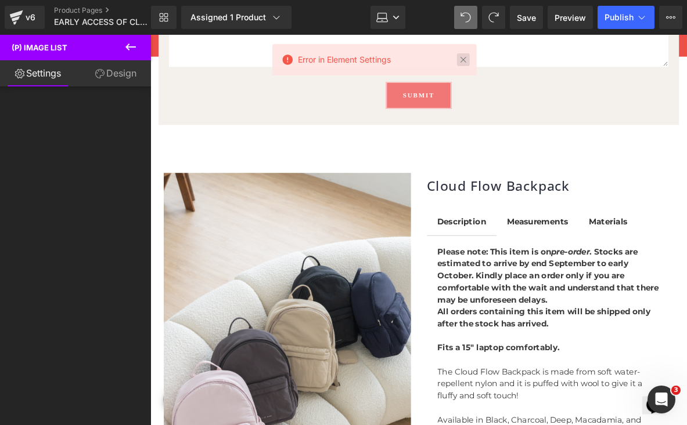
click at [462, 58] on link at bounding box center [462, 59] width 13 height 13
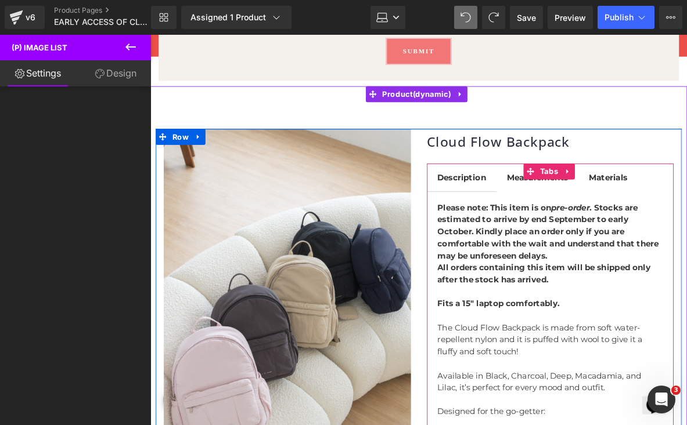
scroll to position [637, 0]
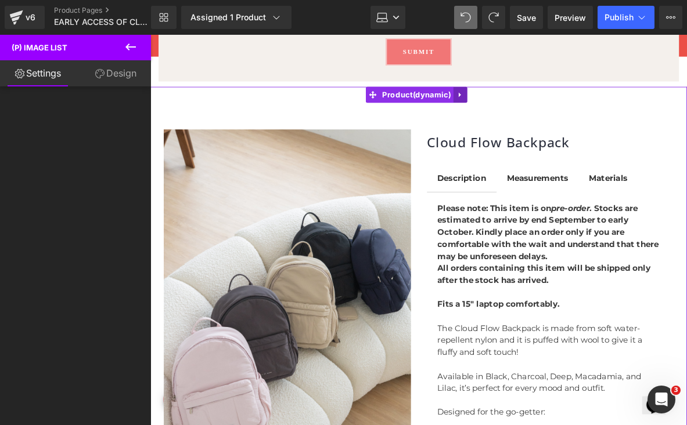
click at [489, 103] on icon at bounding box center [488, 100] width 8 height 9
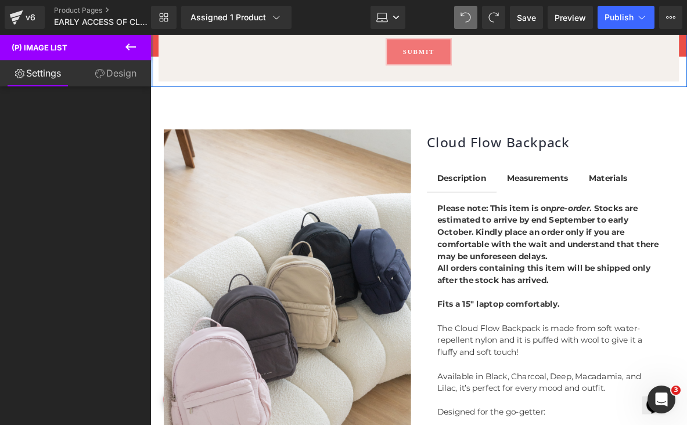
click at [138, 51] on button at bounding box center [130, 48] width 41 height 26
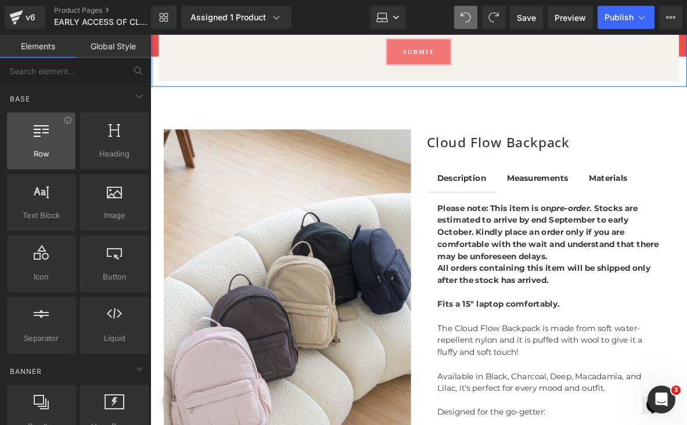
scroll to position [0, 0]
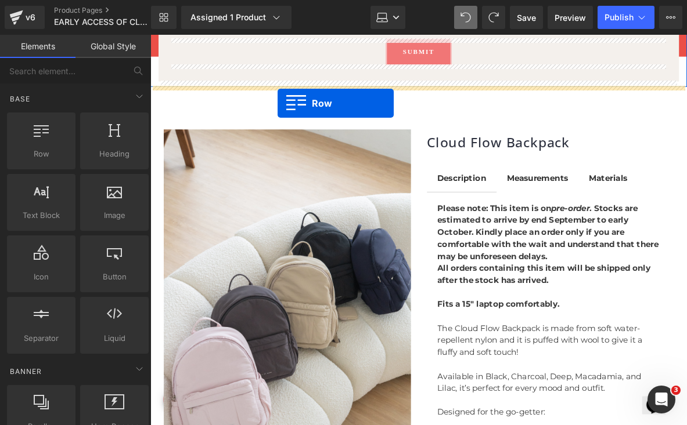
drag, startPoint x: 197, startPoint y: 189, endPoint x: 288, endPoint y: 109, distance: 121.8
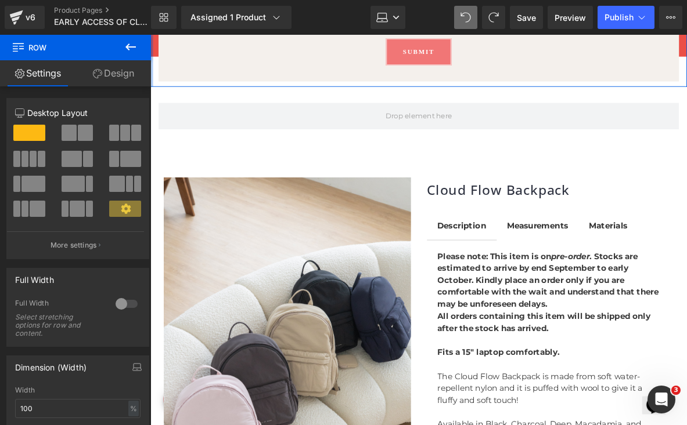
click at [124, 45] on icon at bounding box center [131, 47] width 14 height 14
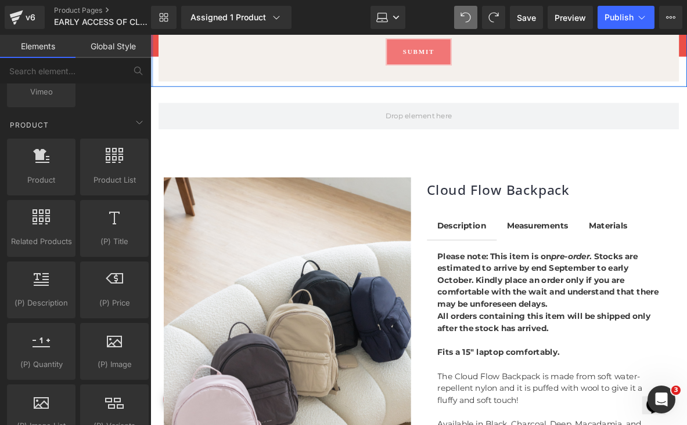
scroll to position [974, 0]
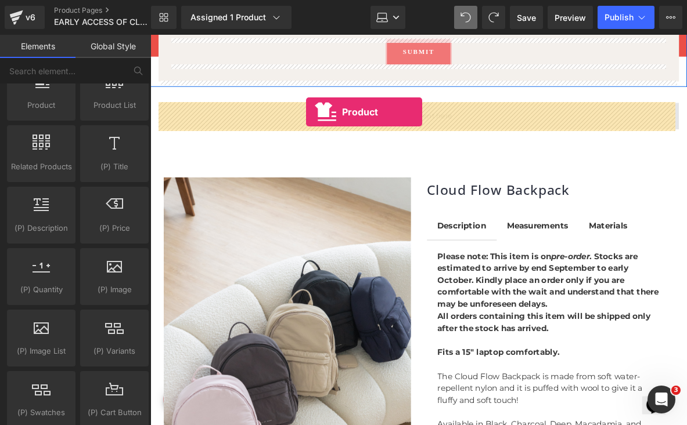
drag, startPoint x: 204, startPoint y: 143, endPoint x: 319, endPoint y: 119, distance: 118.1
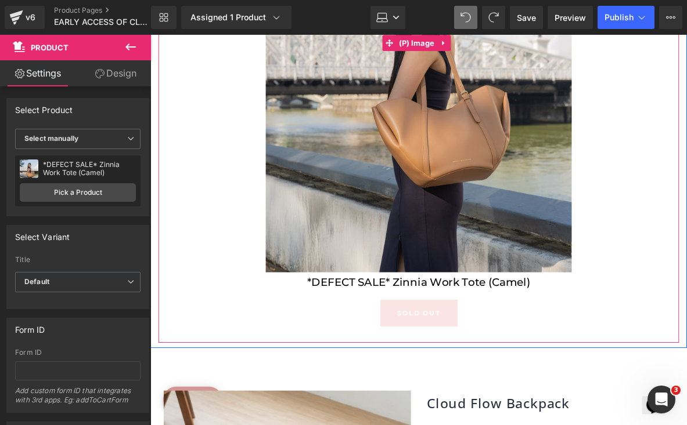
scroll to position [988, 0]
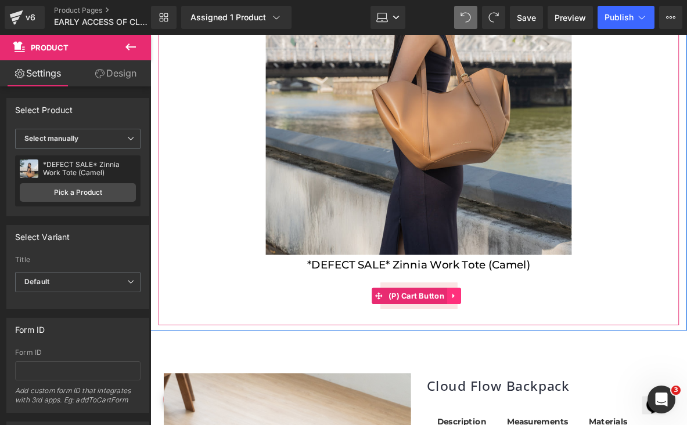
click at [484, 315] on icon at bounding box center [481, 319] width 8 height 9
click at [486, 315] on icon at bounding box center [488, 319] width 8 height 8
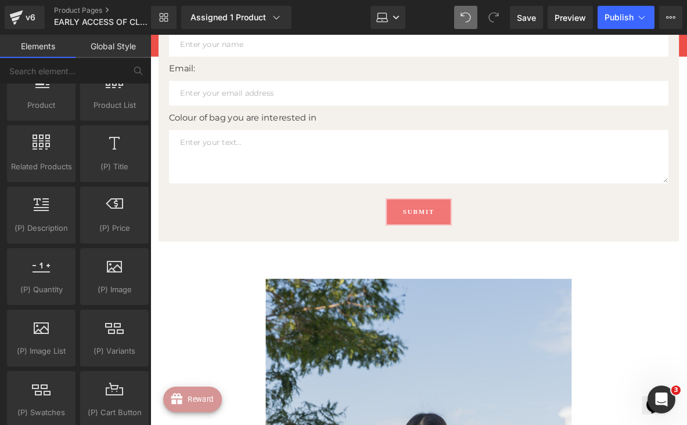
scroll to position [496, 0]
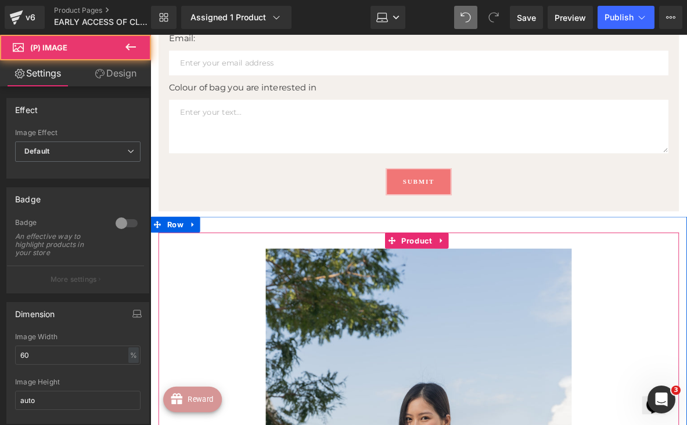
click at [438, 257] on span "Product" at bounding box center [439, 259] width 39 height 17
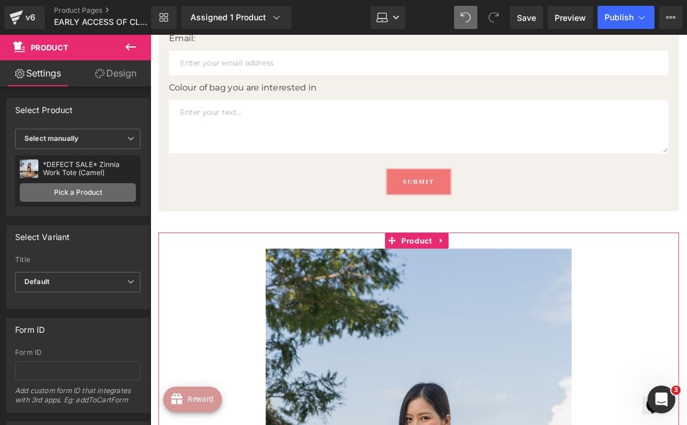
click at [96, 197] on link "Pick a Product" at bounding box center [78, 192] width 116 height 19
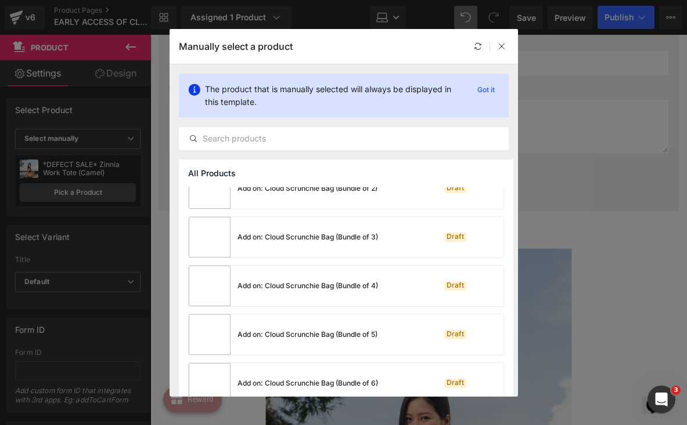
scroll to position [623, 0]
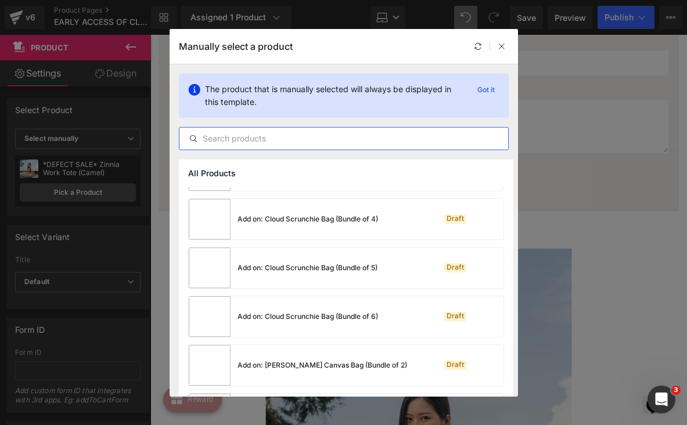
click at [246, 141] on input "text" at bounding box center [343, 139] width 329 height 14
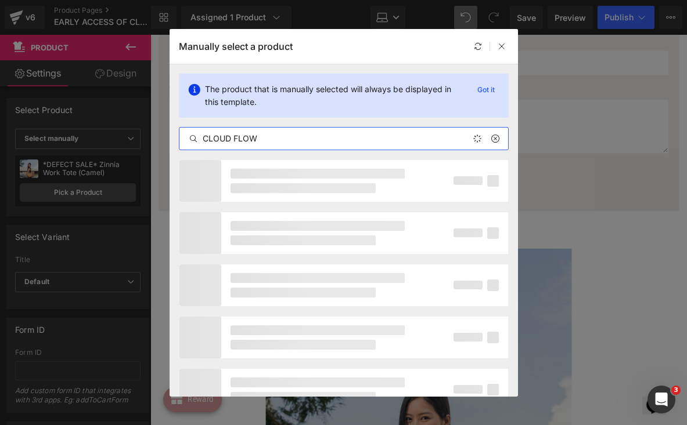
type input "CLOUD FLOW"
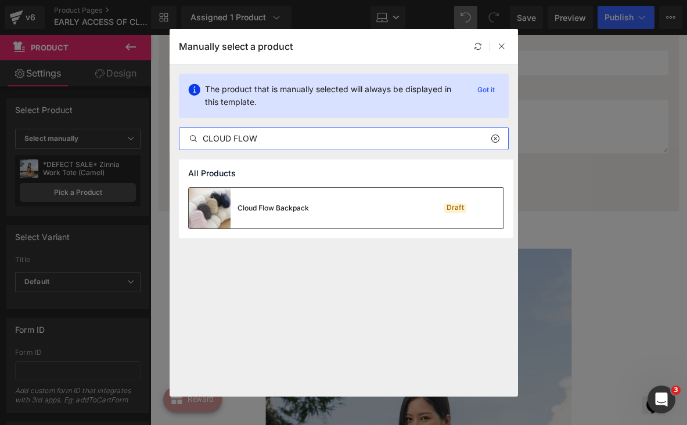
click at [241, 216] on div "Cloud Flow Backpack" at bounding box center [249, 208] width 120 height 41
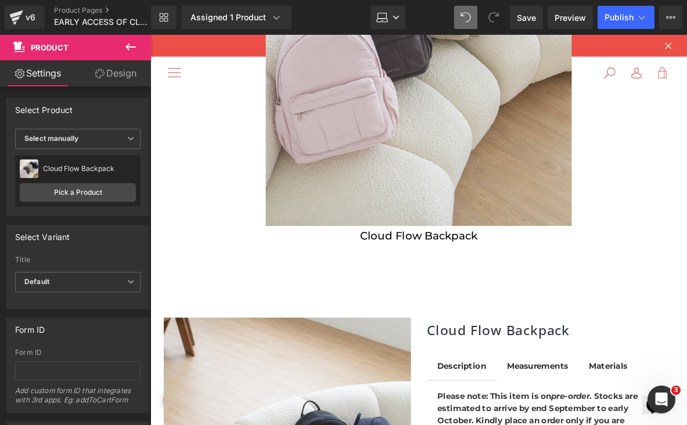
scroll to position [1009, 0]
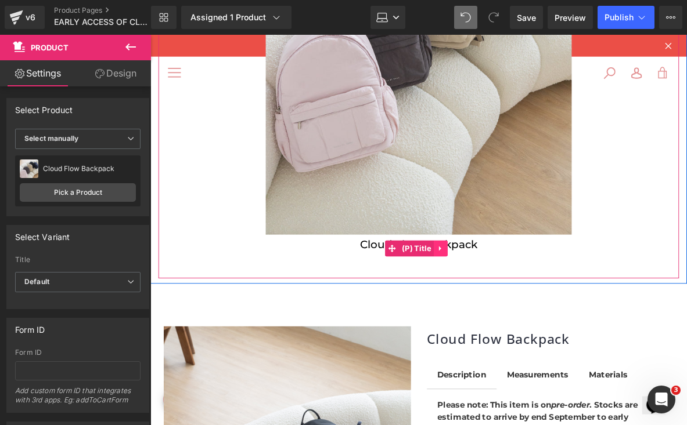
click at [465, 265] on icon at bounding box center [465, 267] width 2 height 5
click at [474, 264] on icon at bounding box center [474, 268] width 8 height 8
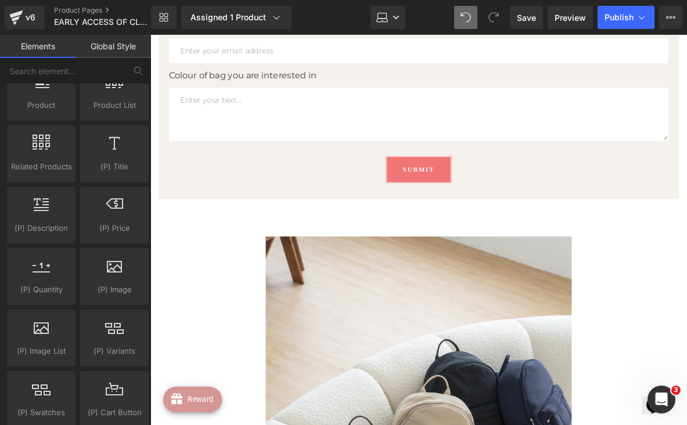
scroll to position [522, 0]
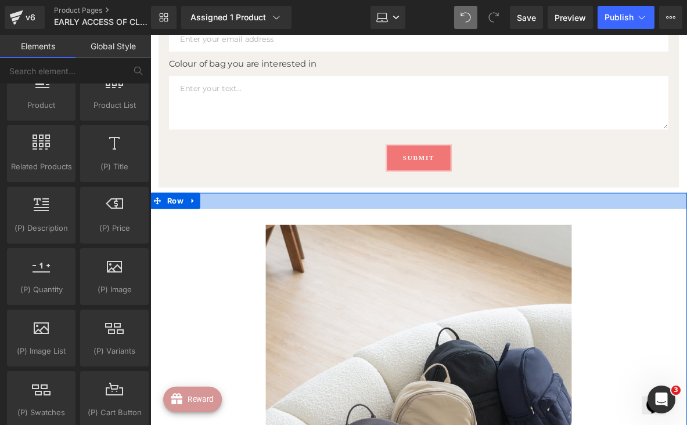
click at [485, 216] on div at bounding box center [441, 215] width 583 height 17
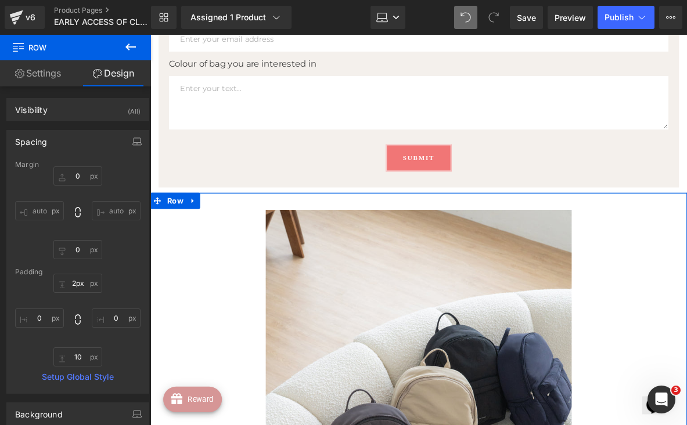
type input "0px"
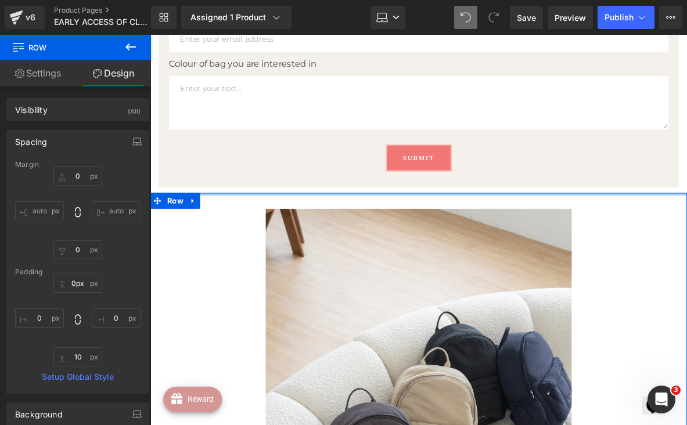
drag, startPoint x: 485, startPoint y: 221, endPoint x: 487, endPoint y: 195, distance: 25.6
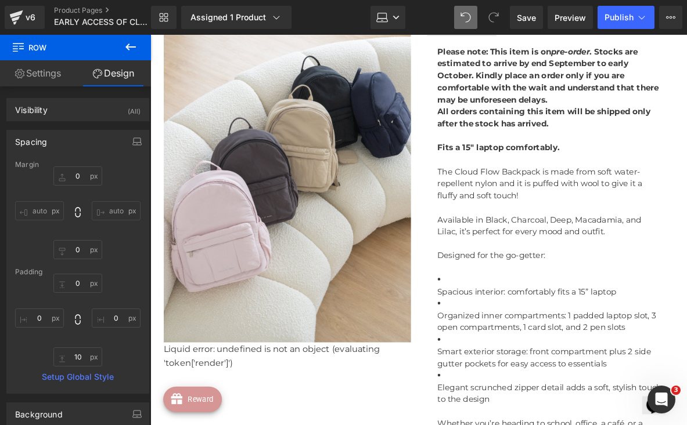
scroll to position [1368, 0]
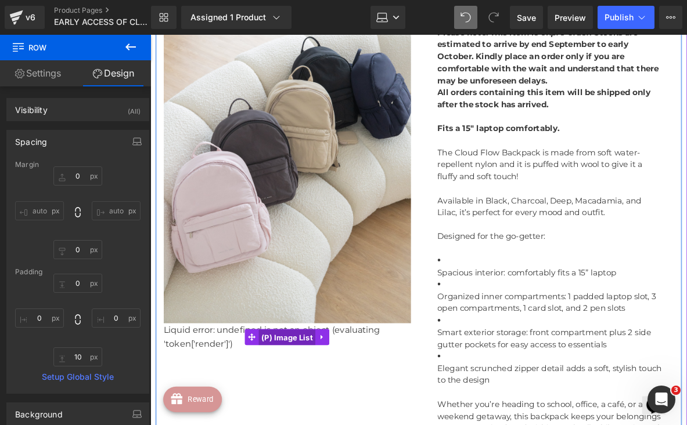
click at [270, 356] on span "(P) Image List" at bounding box center [299, 364] width 62 height 17
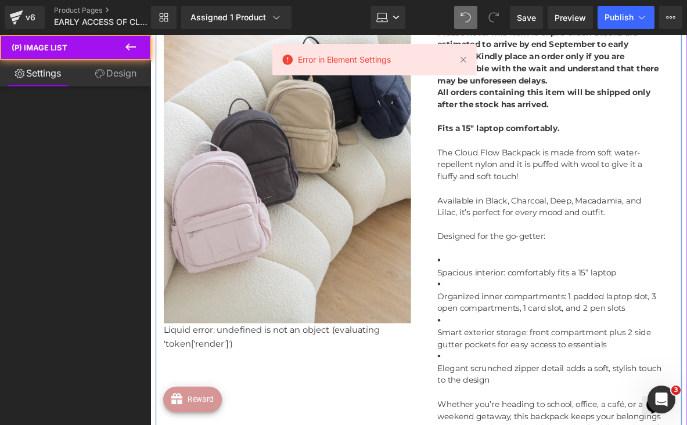
click at [305, 379] on div "(P) Image Liquid error: undefined is not an object (evaluating 'token['render']…" at bounding box center [442, 268] width 572 height 642
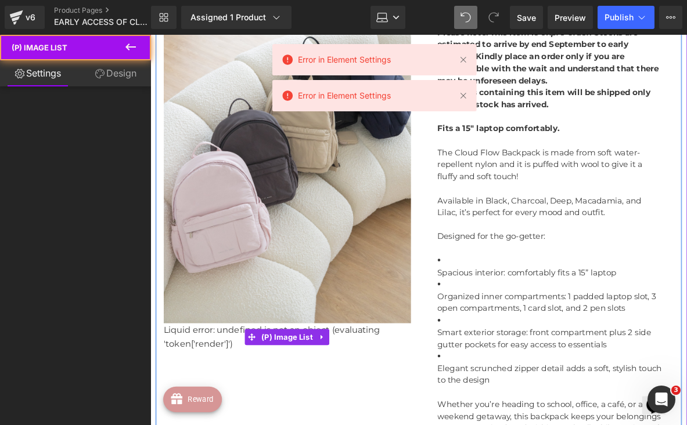
click at [274, 368] on div "Liquid error: undefined is not an object (evaluating 'token['render']') (P) Ima…" at bounding box center [299, 364] width 269 height 30
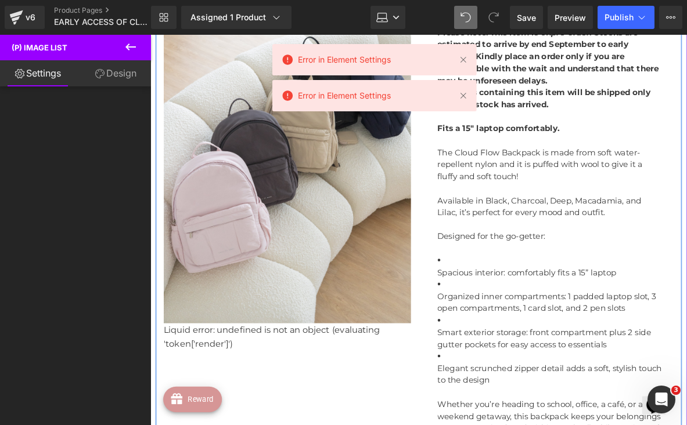
click at [342, 384] on div "(P) Image Liquid error: undefined is not an object (evaluating 'token['render']…" at bounding box center [442, 268] width 572 height 642
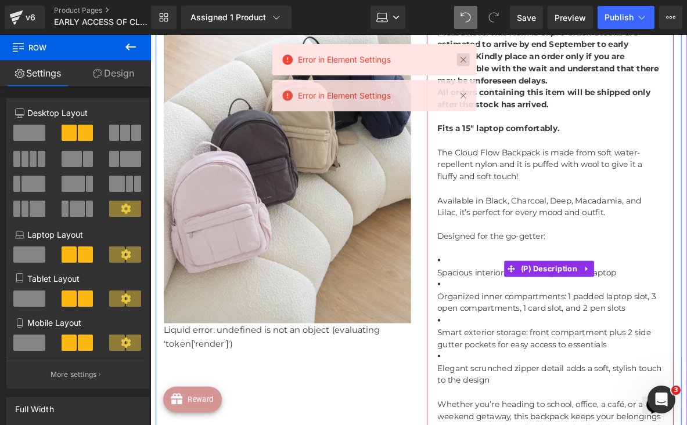
click at [458, 60] on link at bounding box center [462, 59] width 13 height 13
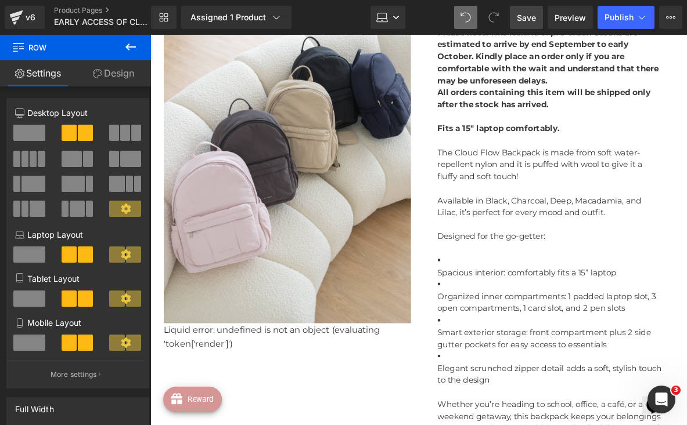
click at [527, 18] on span "Save" at bounding box center [526, 18] width 19 height 12
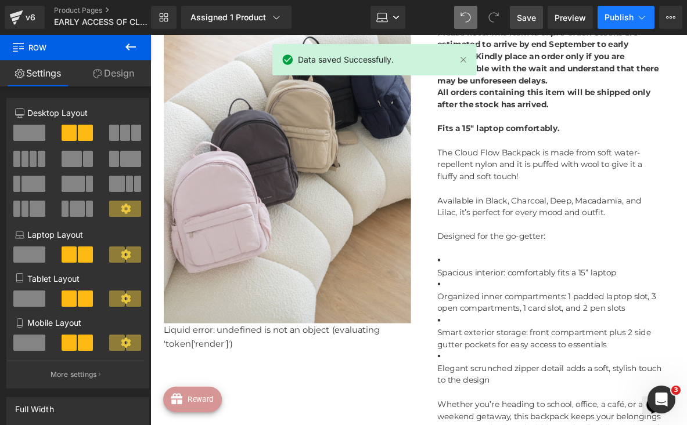
click at [630, 20] on span "Publish" at bounding box center [618, 17] width 29 height 9
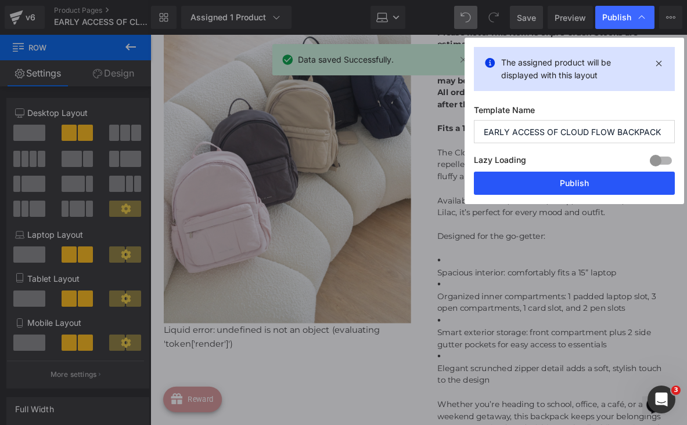
click at [585, 180] on button "Publish" at bounding box center [574, 183] width 201 height 23
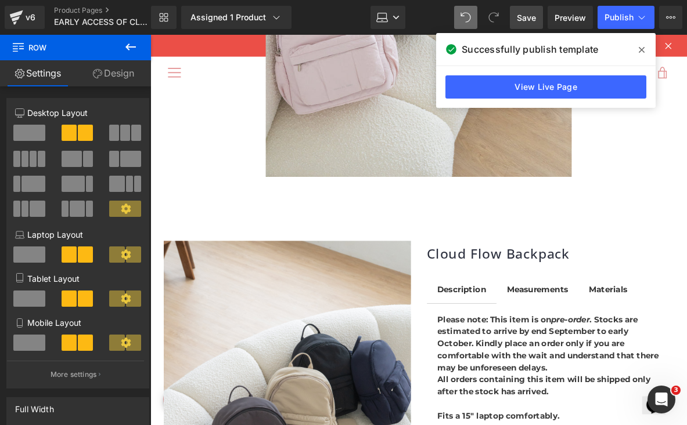
click at [644, 49] on icon at bounding box center [642, 49] width 6 height 9
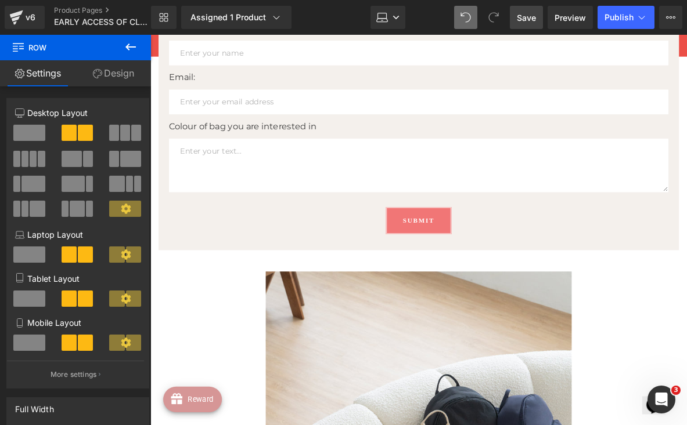
scroll to position [433, 0]
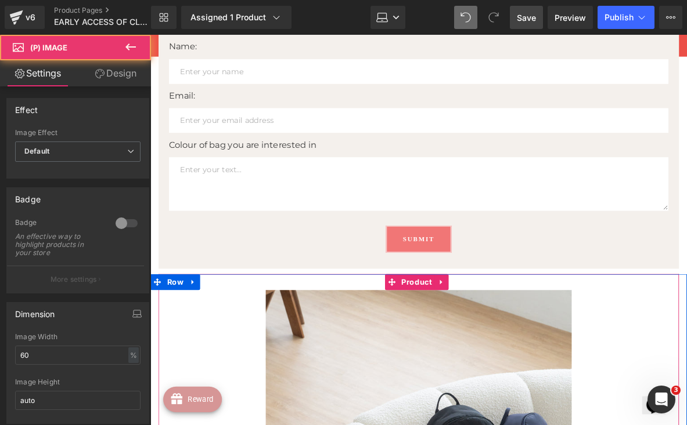
click at [467, 306] on icon at bounding box center [467, 304] width 8 height 9
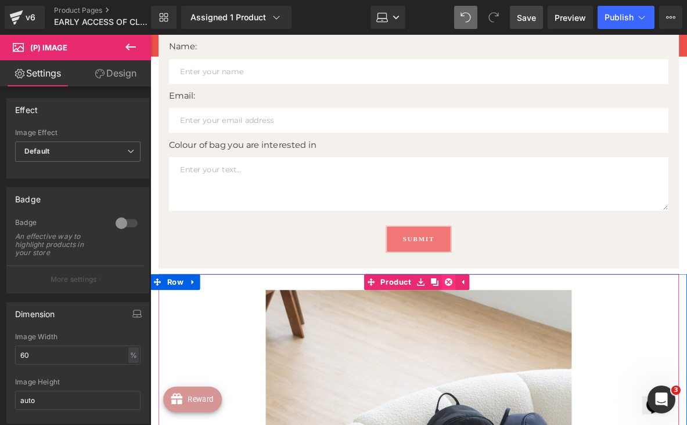
click at [479, 303] on link at bounding box center [474, 303] width 15 height 17
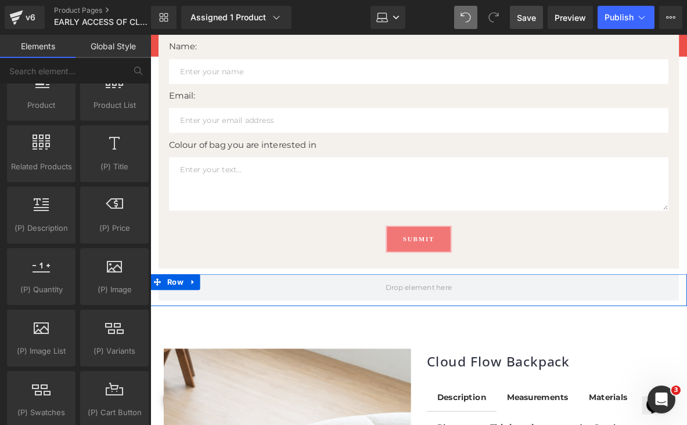
click at [196, 305] on icon at bounding box center [197, 304] width 8 height 9
click at [228, 303] on icon at bounding box center [227, 304] width 8 height 8
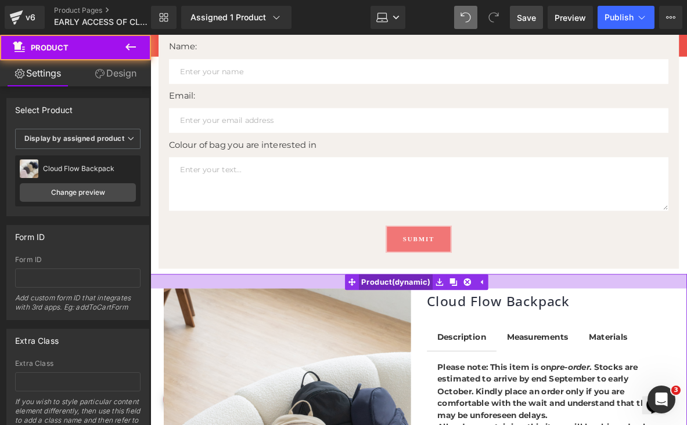
drag, startPoint x: 430, startPoint y: 337, endPoint x: 431, endPoint y: 305, distance: 31.9
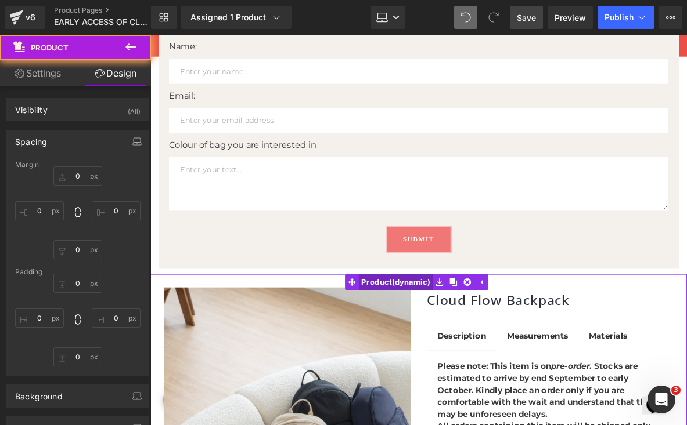
type input "0"
type input "25"
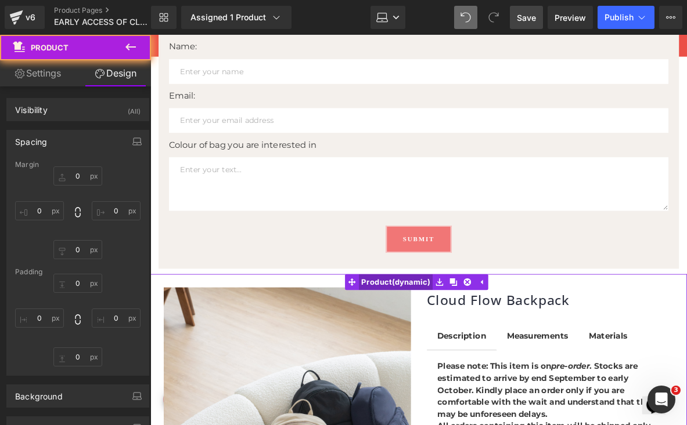
type input "10"
type input "20"
type input "10"
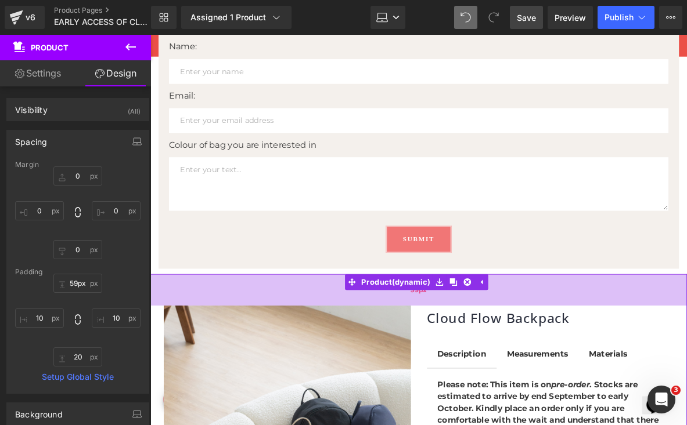
type input "67px"
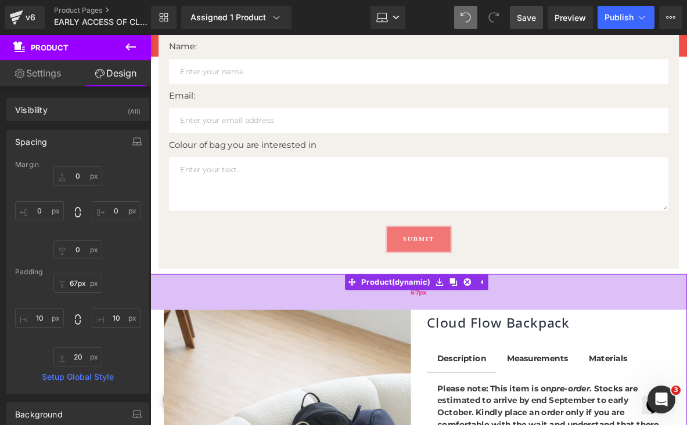
drag, startPoint x: 313, startPoint y: 308, endPoint x: 310, endPoint y: 333, distance: 24.6
click at [310, 333] on div "67px" at bounding box center [441, 314] width 583 height 39
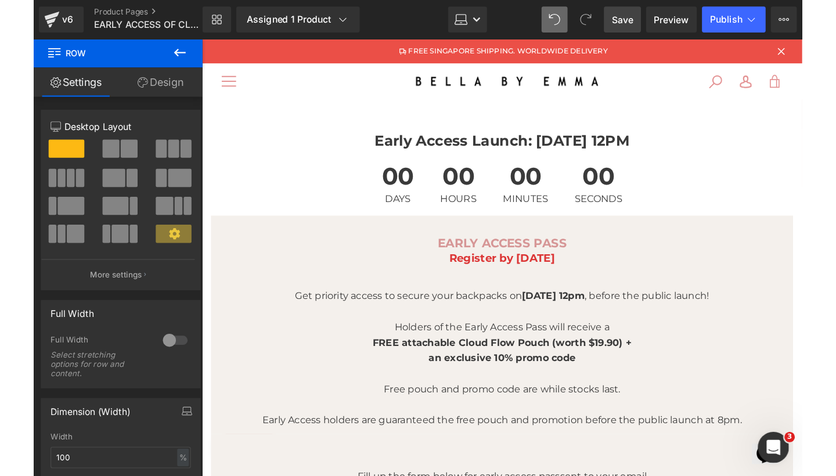
scroll to position [0, 0]
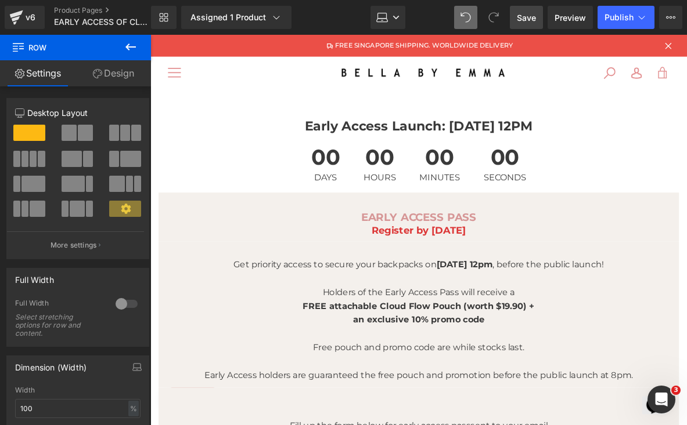
click at [532, 19] on span "Save" at bounding box center [526, 18] width 19 height 12
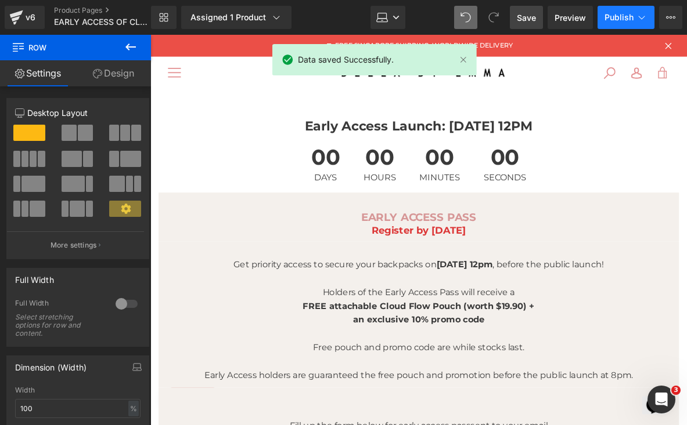
click at [628, 19] on span "Publish" at bounding box center [618, 17] width 29 height 9
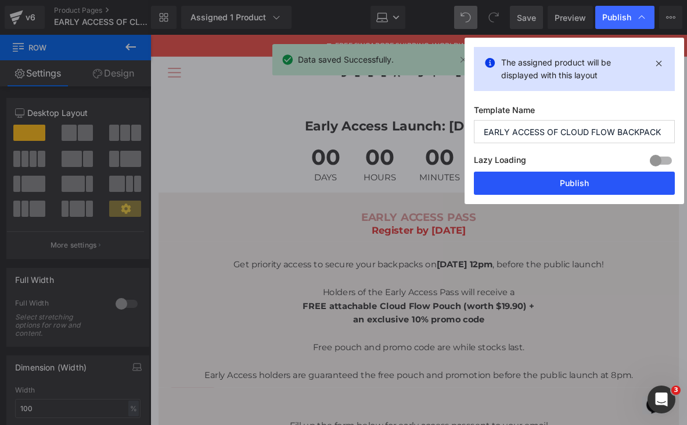
click at [546, 186] on button "Publish" at bounding box center [574, 183] width 201 height 23
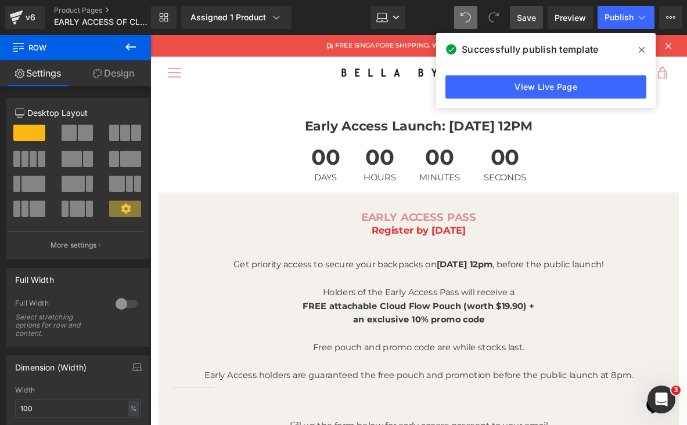
click at [639, 55] on span at bounding box center [641, 50] width 19 height 19
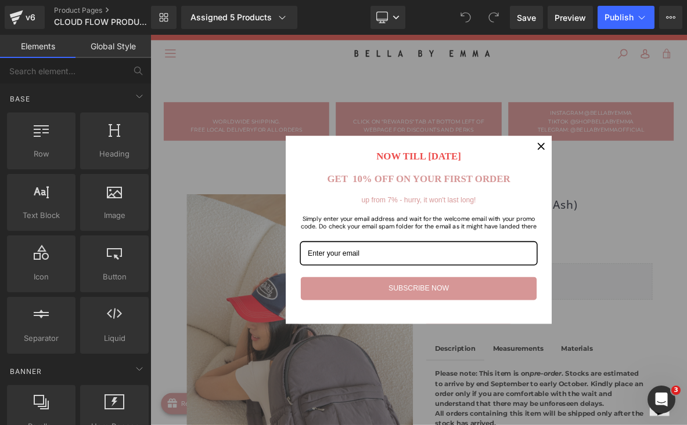
click at [651, 174] on button "Close" at bounding box center [662, 181] width 28 height 28
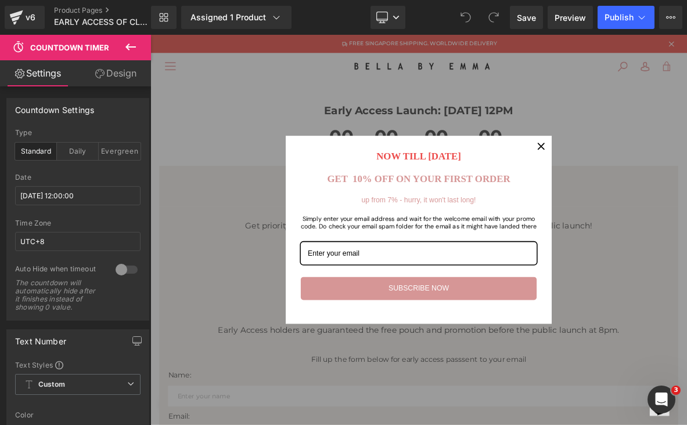
click at [661, 176] on div "Close" at bounding box center [661, 181] width 19 height 19
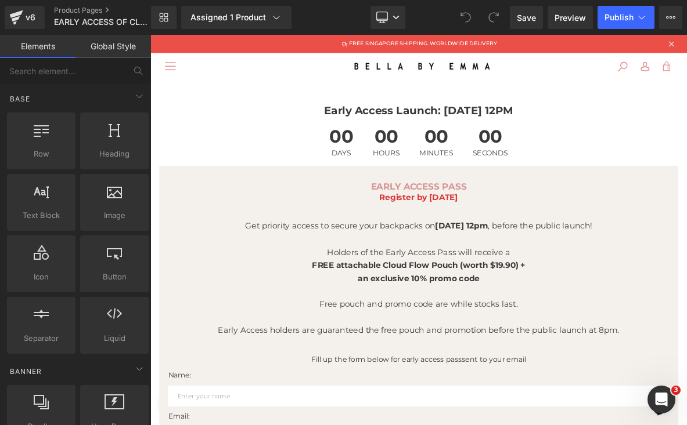
click at [539, 173] on span "00" at bounding box center [525, 171] width 44 height 29
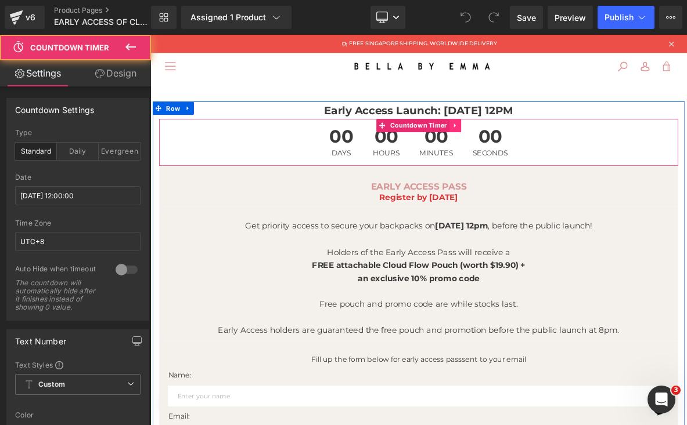
click at [547, 155] on icon at bounding box center [548, 154] width 2 height 5
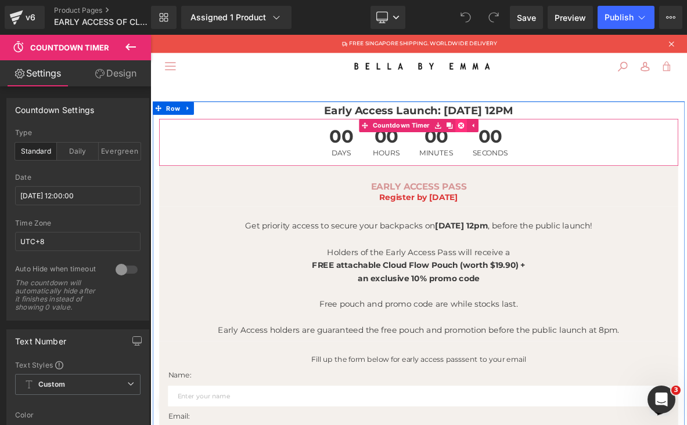
click at [553, 150] on icon at bounding box center [557, 154] width 8 height 8
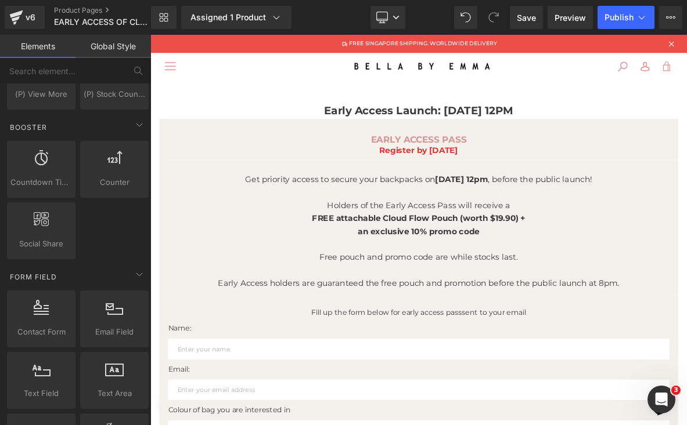
scroll to position [1357, 0]
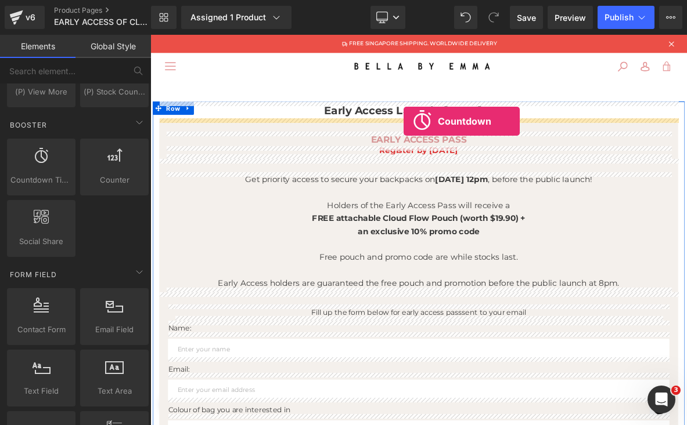
drag, startPoint x: 195, startPoint y: 203, endPoint x: 481, endPoint y: 146, distance: 291.7
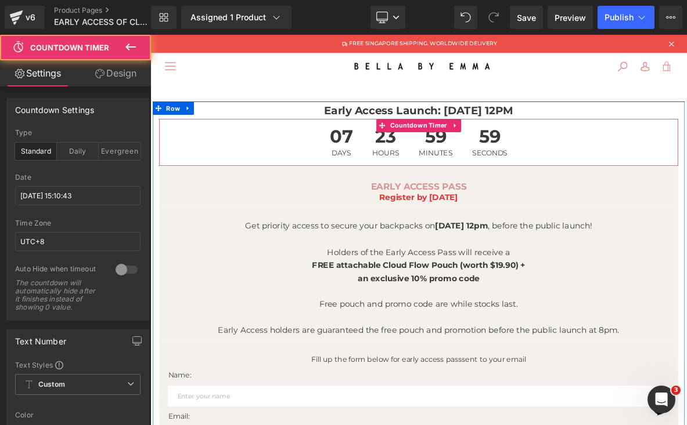
click at [482, 178] on div "23 Hours" at bounding box center [459, 176] width 59 height 62
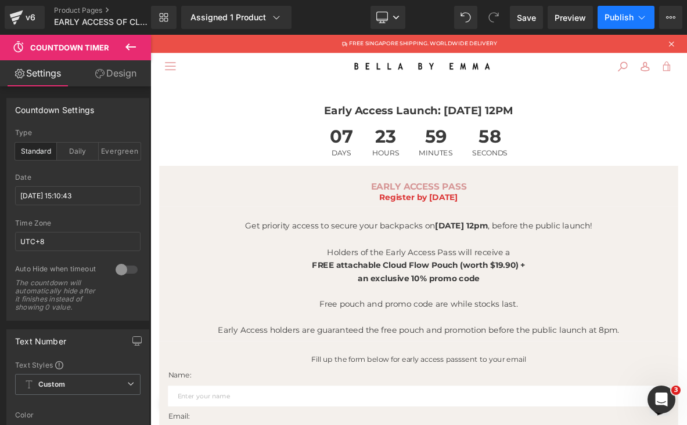
click at [617, 17] on span "Publish" at bounding box center [618, 17] width 29 height 9
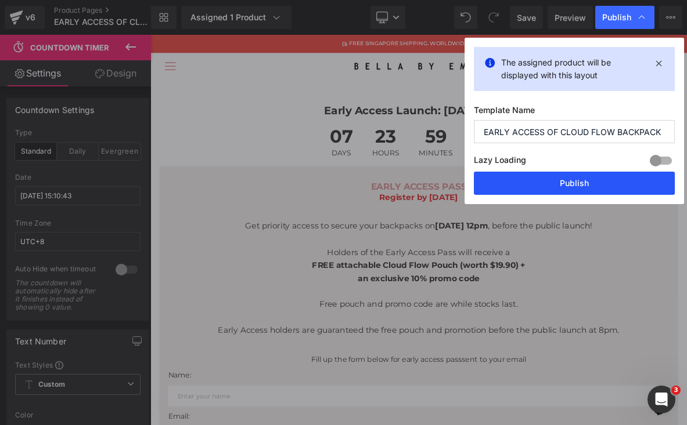
drag, startPoint x: 578, startPoint y: 184, endPoint x: 543, endPoint y: 138, distance: 58.0
click at [578, 184] on button "Publish" at bounding box center [574, 183] width 201 height 23
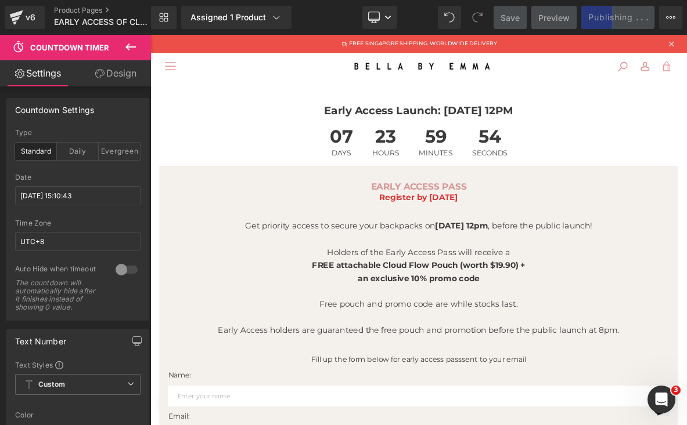
click at [508, 16] on span "Save" at bounding box center [509, 18] width 19 height 12
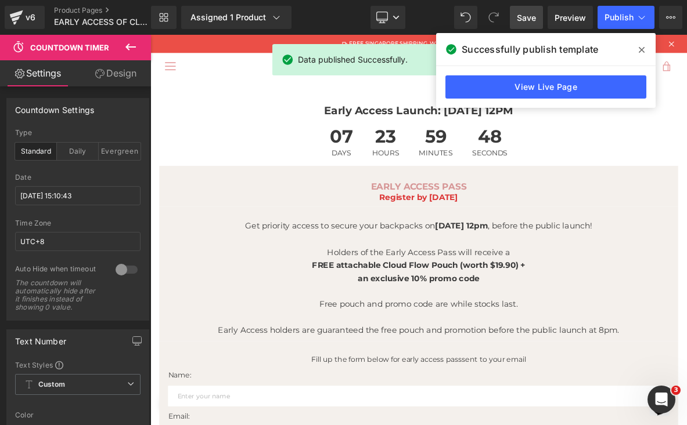
click at [530, 14] on span "Save" at bounding box center [526, 18] width 19 height 12
